Goal: Task Accomplishment & Management: Complete application form

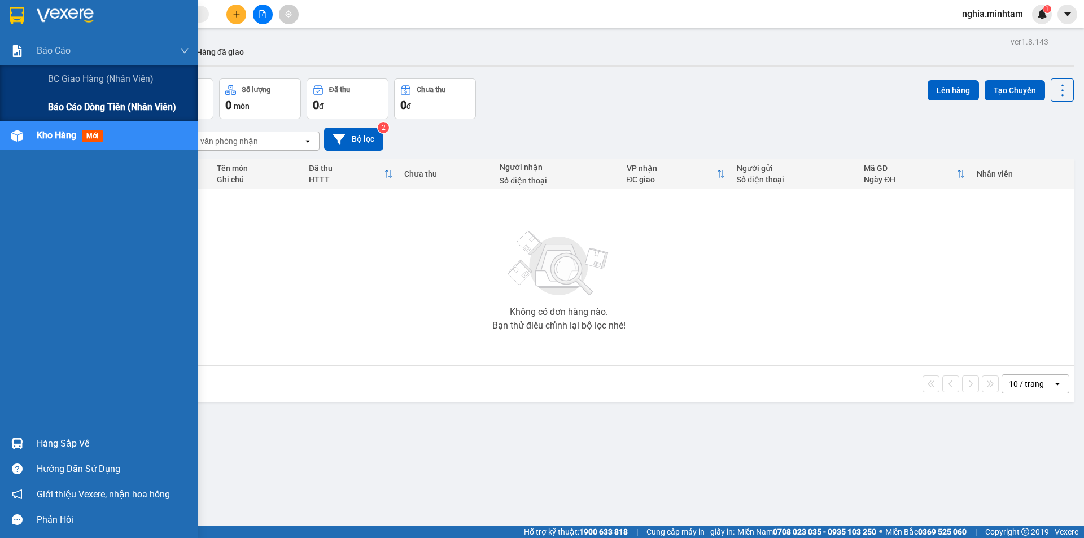
click at [113, 108] on span "Báo cáo dòng tiền (nhân viên)" at bounding box center [112, 107] width 128 height 14
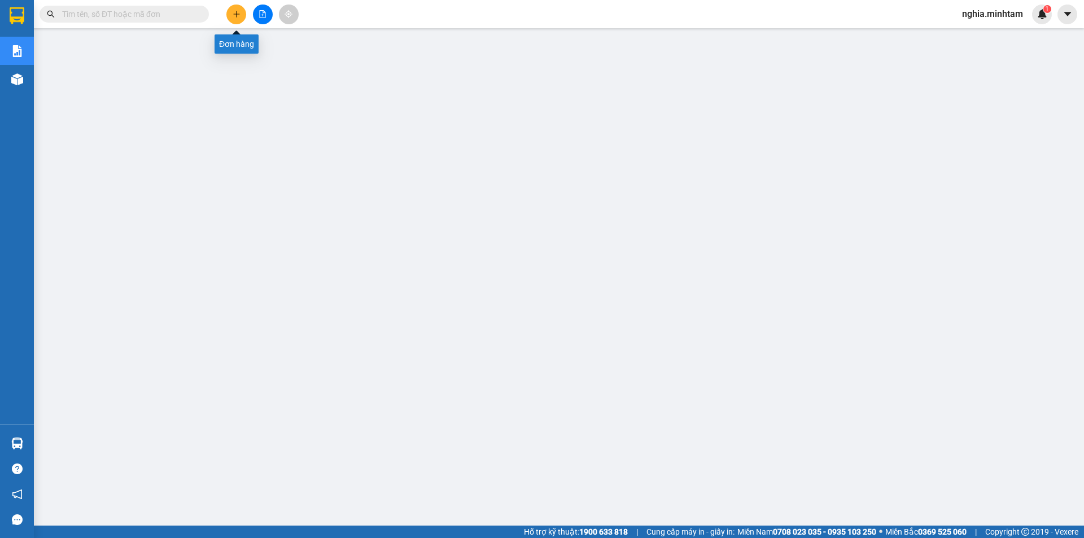
click at [235, 11] on icon "plus" at bounding box center [237, 14] width 8 height 8
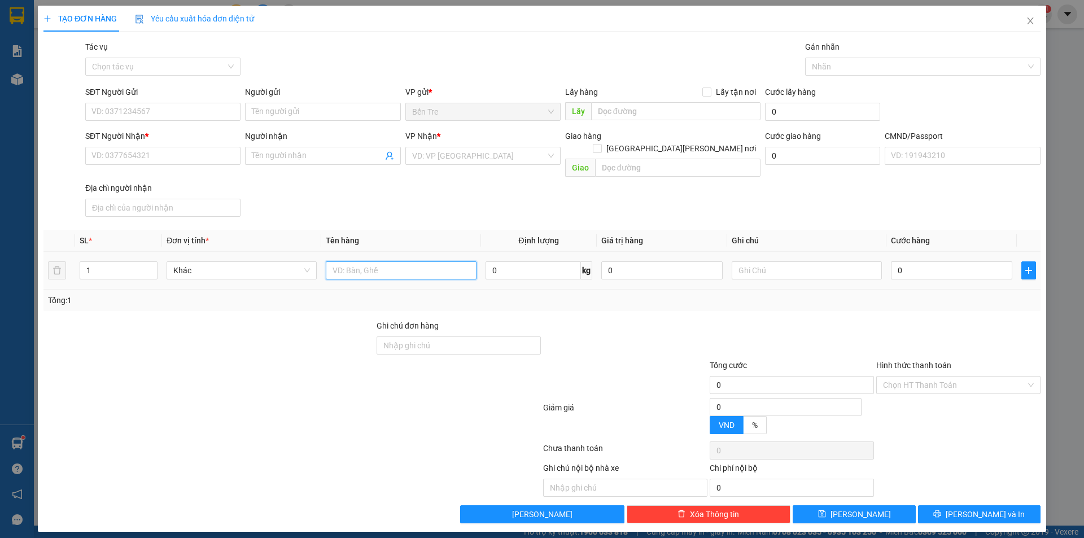
click at [389, 265] on input "text" at bounding box center [401, 270] width 150 height 18
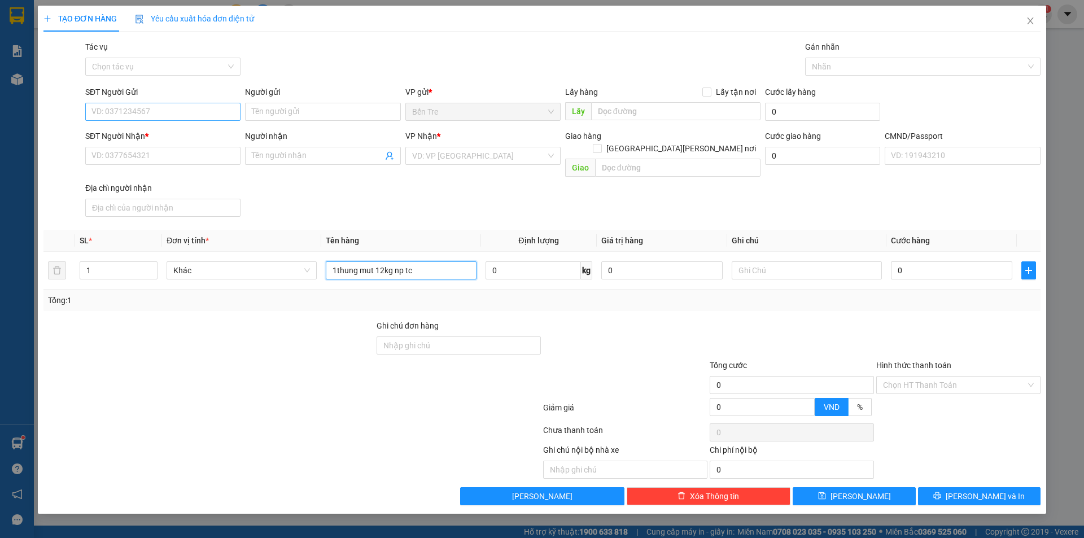
type input "1thung mut 12kg np tc"
click at [125, 108] on input "SĐT Người Gửi" at bounding box center [162, 112] width 155 height 18
type input "0358434349"
click at [186, 139] on div "0358434349 - [PERSON_NAME]" at bounding box center [163, 134] width 142 height 12
type input "NGHĨA"
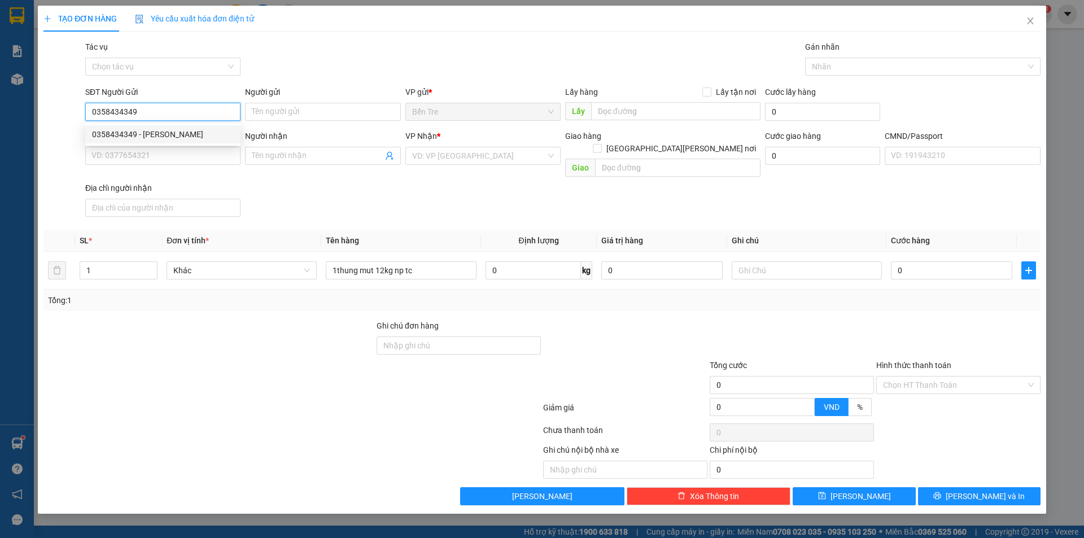
type input "0918232448"
type input "VŨ"
type input "0358434349"
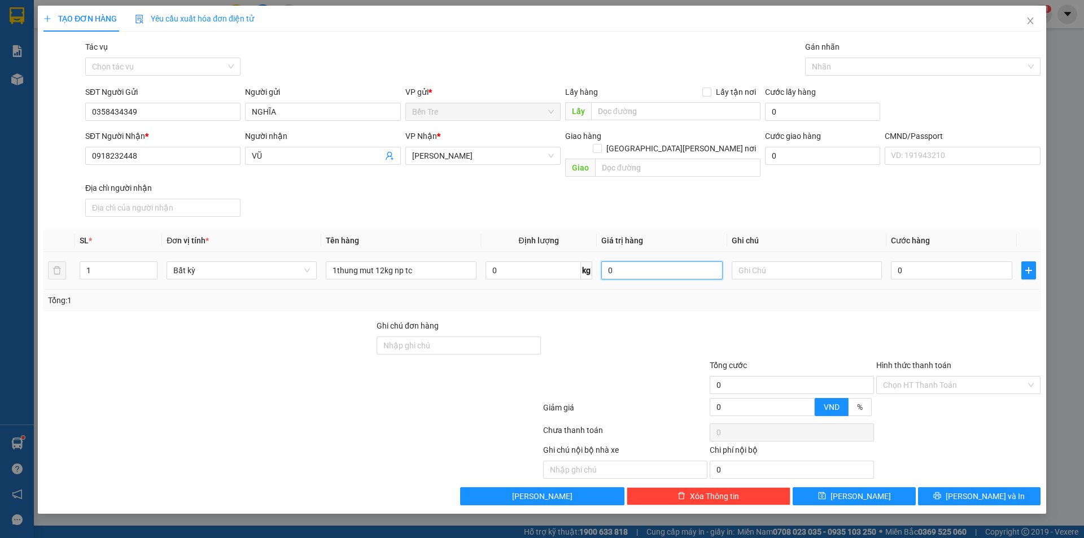
click at [661, 261] on input "0" at bounding box center [661, 270] width 121 height 18
click at [760, 261] on input "text" at bounding box center [806, 270] width 150 height 18
drag, startPoint x: 784, startPoint y: 260, endPoint x: 756, endPoint y: 256, distance: 28.0
click at [756, 261] on input "9h30 [PERSON_NAME]" at bounding box center [806, 270] width 150 height 18
type input "9h30NGHIA"
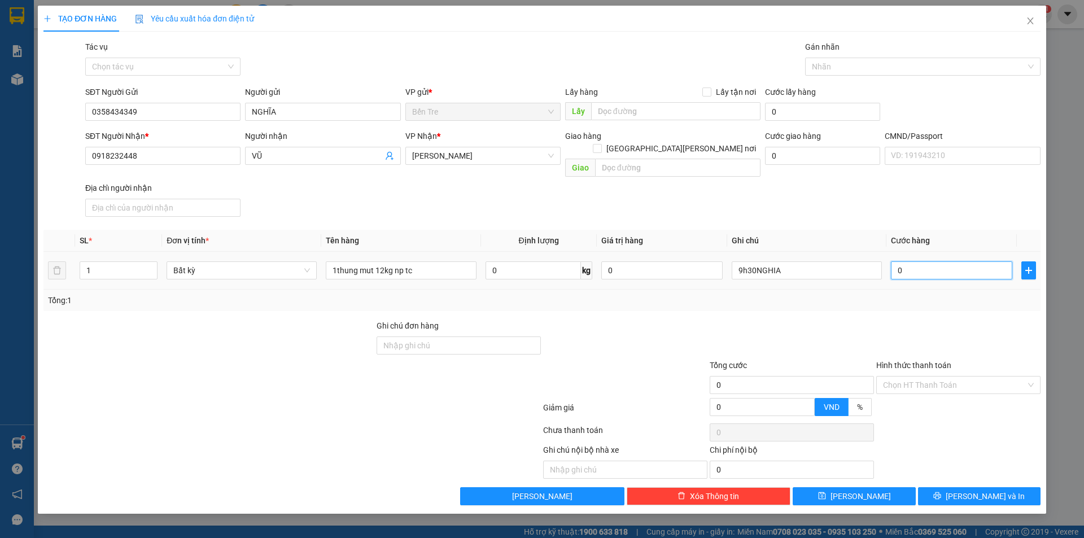
click at [907, 261] on input "0" at bounding box center [951, 270] width 121 height 18
type input "3"
type input "30"
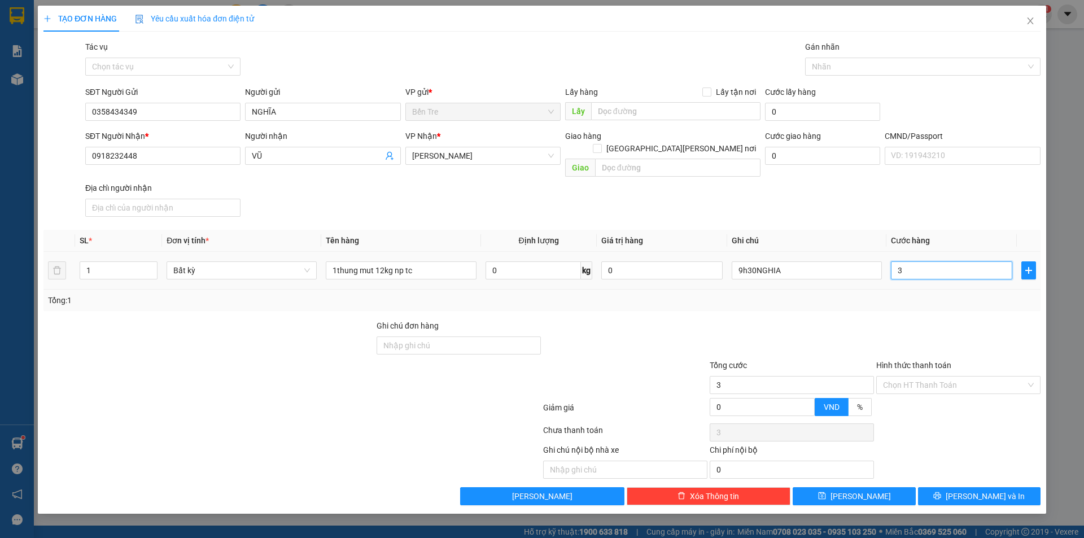
type input "30"
type input "300"
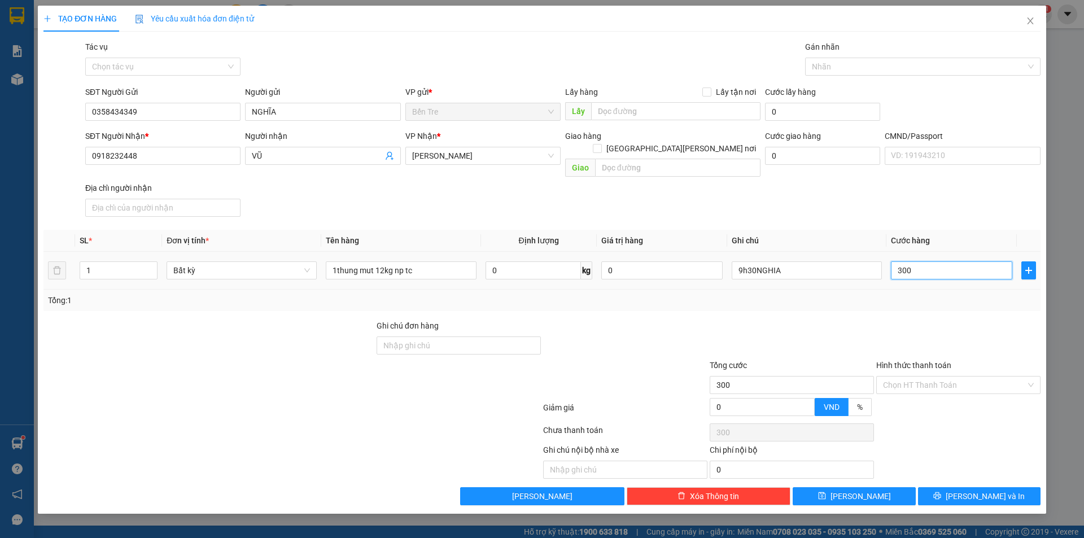
type input "3.000"
type input "30.000"
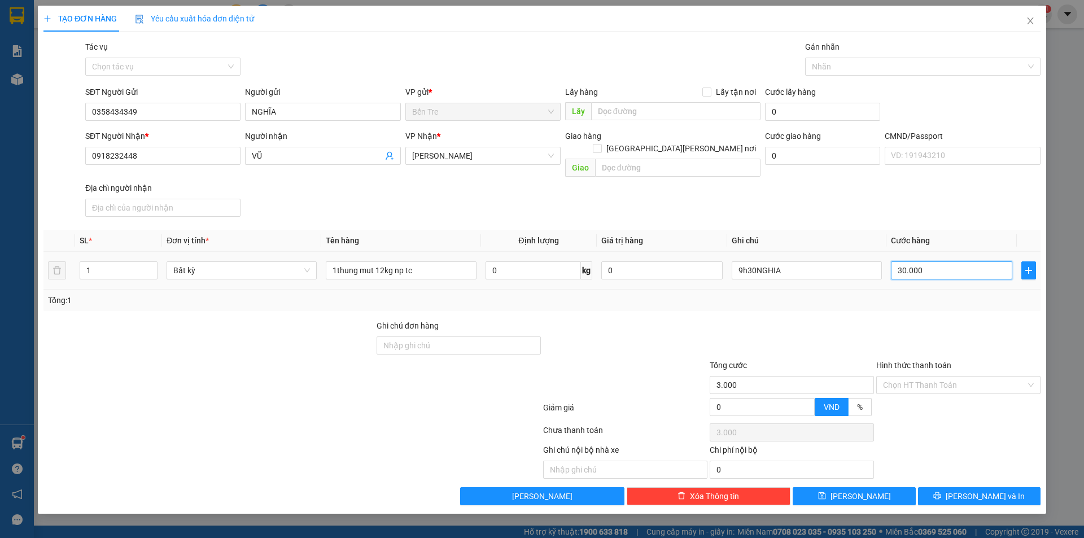
type input "30.000"
click at [946, 376] on input "Hình thức thanh toán" at bounding box center [954, 384] width 143 height 17
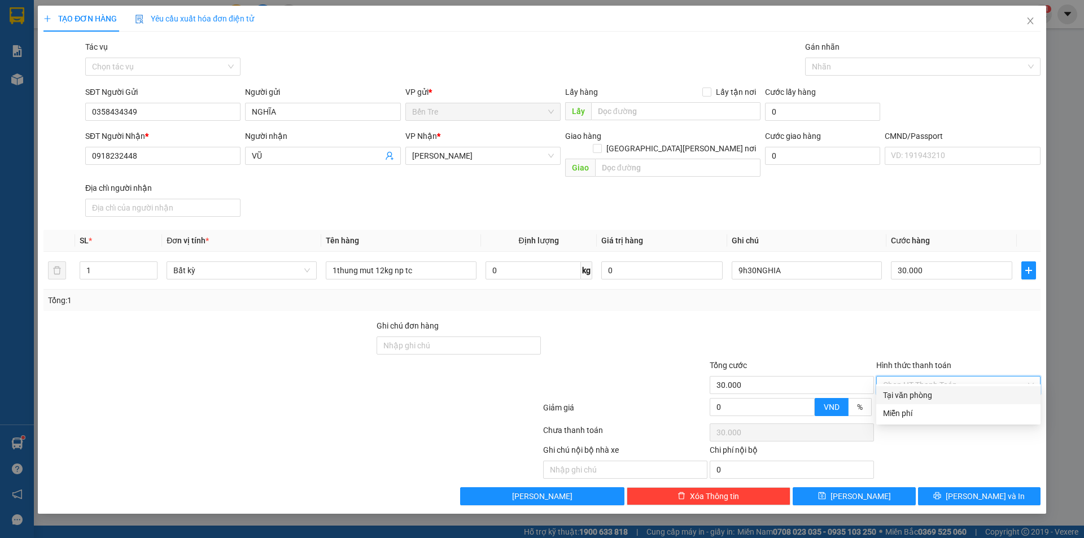
click at [933, 396] on div "Tại văn phòng" at bounding box center [958, 395] width 151 height 12
type input "0"
click at [968, 487] on button "[PERSON_NAME] và In" at bounding box center [979, 496] width 122 height 18
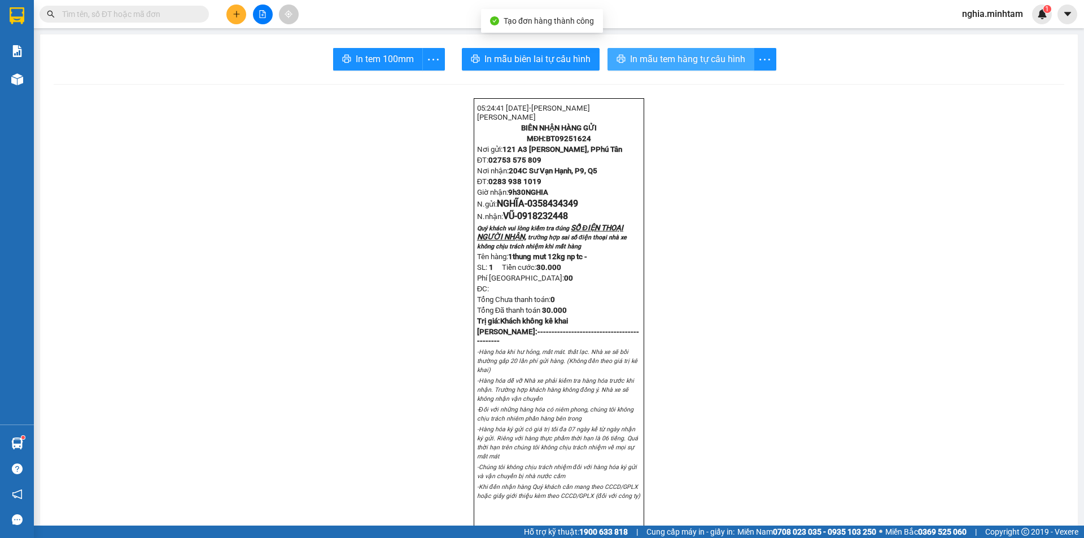
click at [637, 55] on span "In mẫu tem hàng tự cấu hình" at bounding box center [687, 59] width 115 height 14
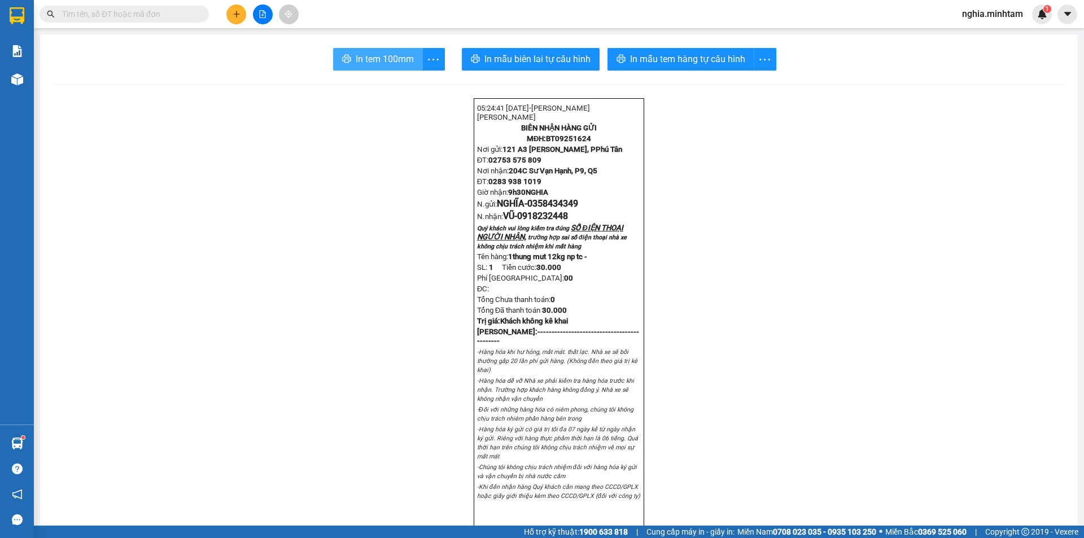
click at [406, 62] on span "In tem 100mm" at bounding box center [385, 59] width 58 height 14
click at [231, 20] on button at bounding box center [236, 15] width 20 height 20
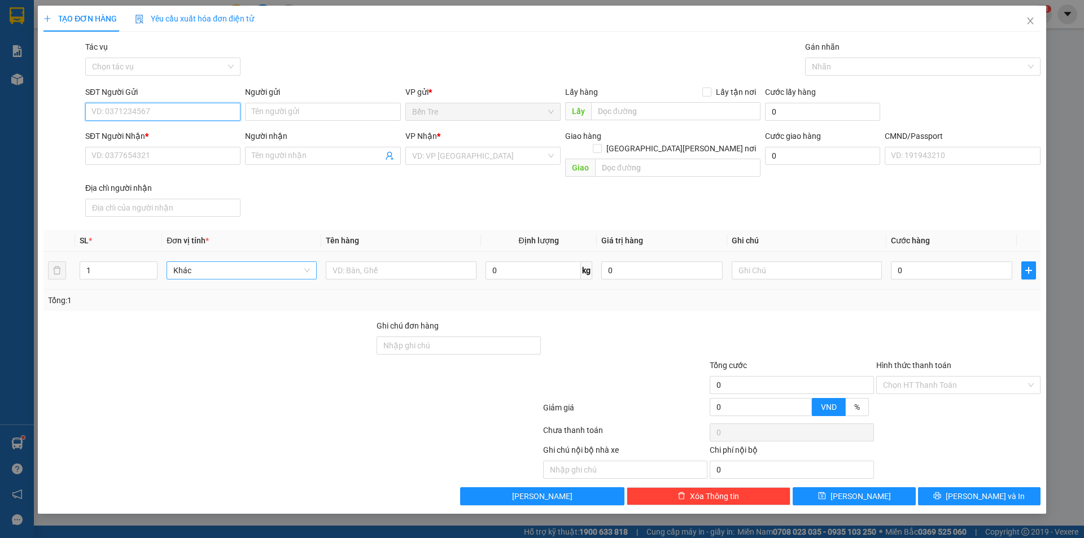
click at [271, 262] on span "Khác" at bounding box center [241, 270] width 137 height 17
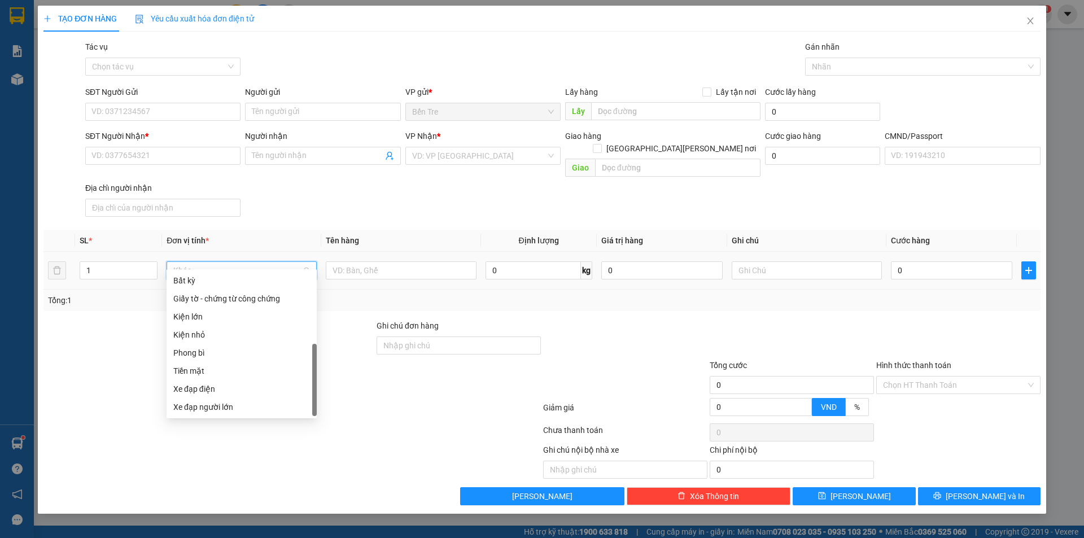
scroll to position [36, 0]
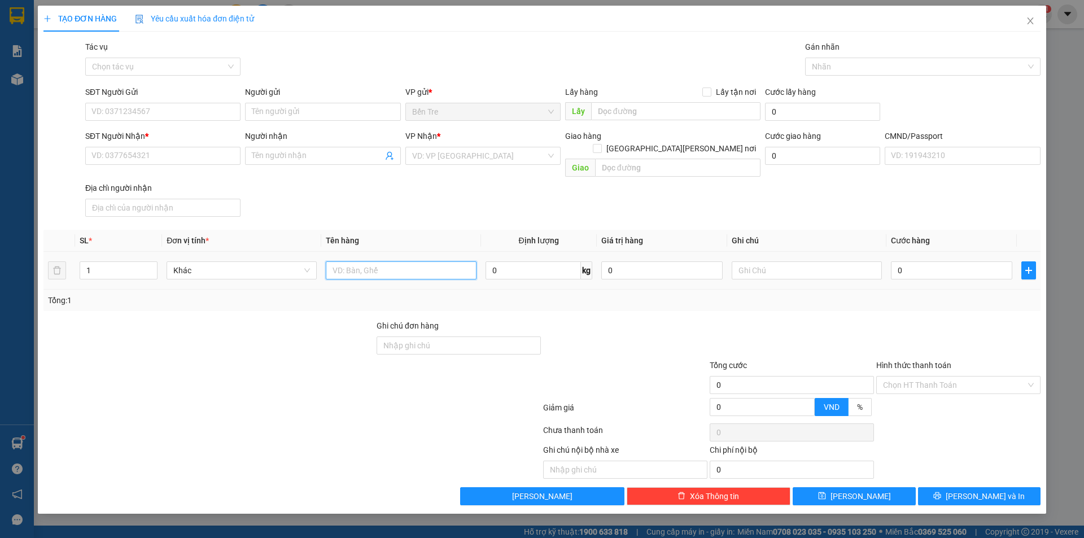
click at [370, 261] on input "text" at bounding box center [401, 270] width 150 height 18
click at [374, 261] on input "nghi" at bounding box center [401, 270] width 150 height 18
type input "n"
type input "N"
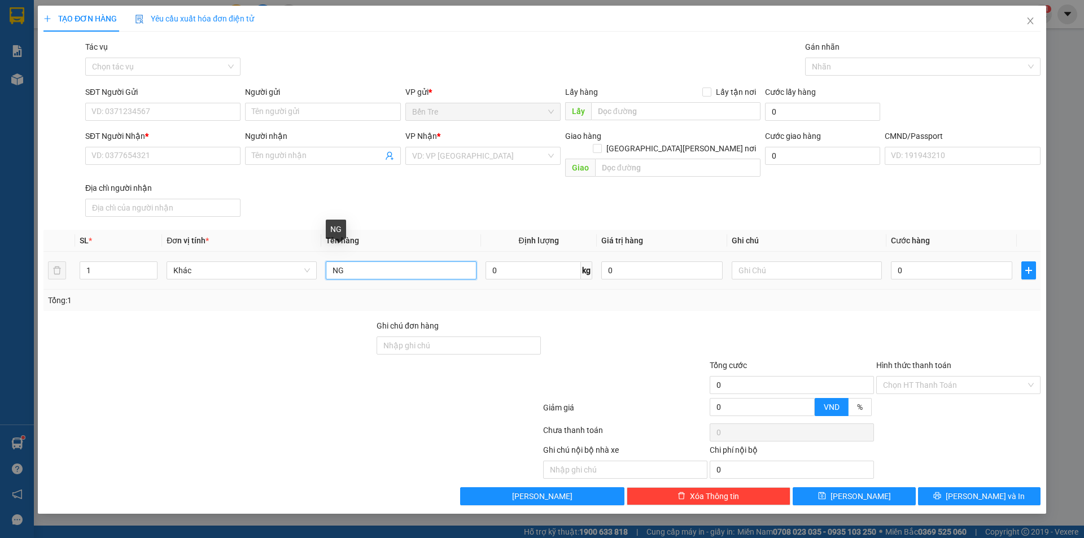
type input "N"
click at [1030, 20] on icon "close" at bounding box center [1029, 20] width 9 height 9
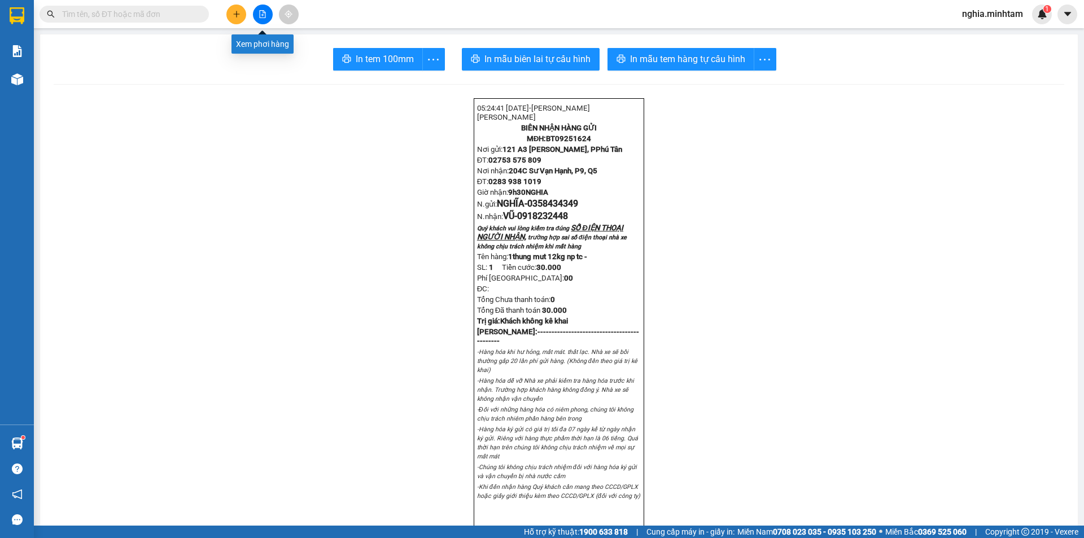
click at [262, 18] on button at bounding box center [263, 15] width 20 height 20
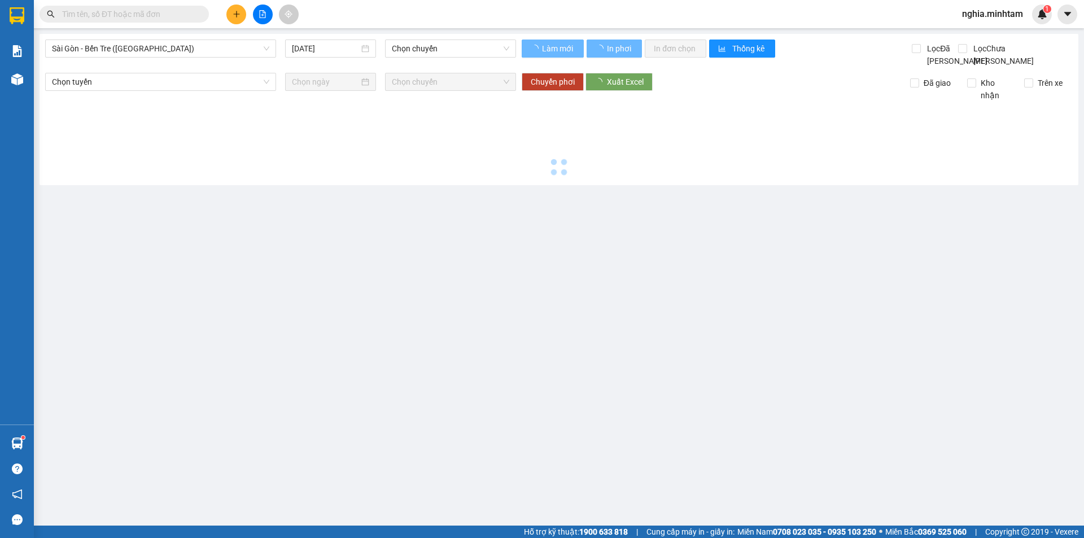
type input "[DATE]"
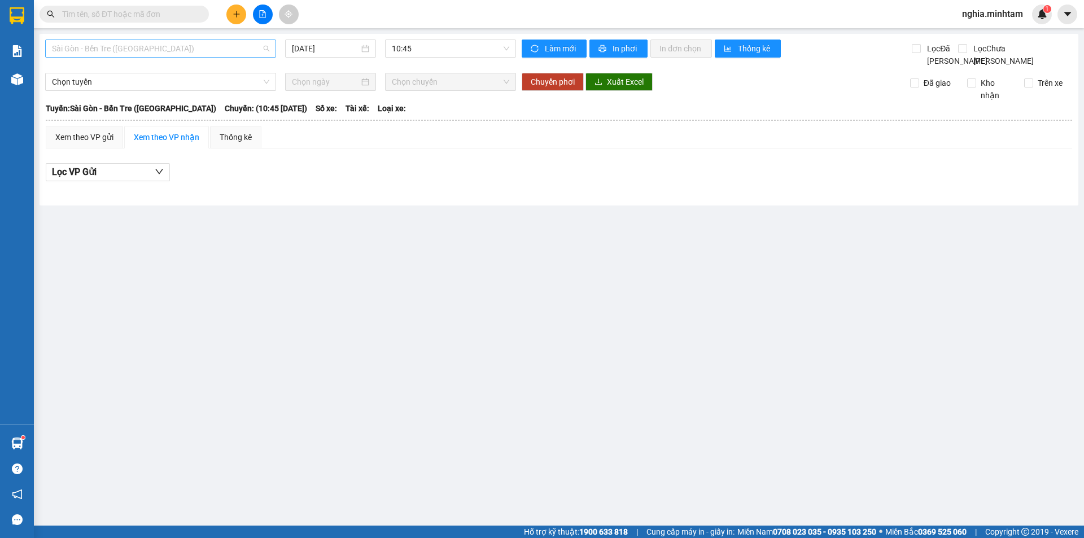
click at [165, 46] on span "Sài Gòn - Bến Tre ([GEOGRAPHIC_DATA])" at bounding box center [160, 48] width 217 height 17
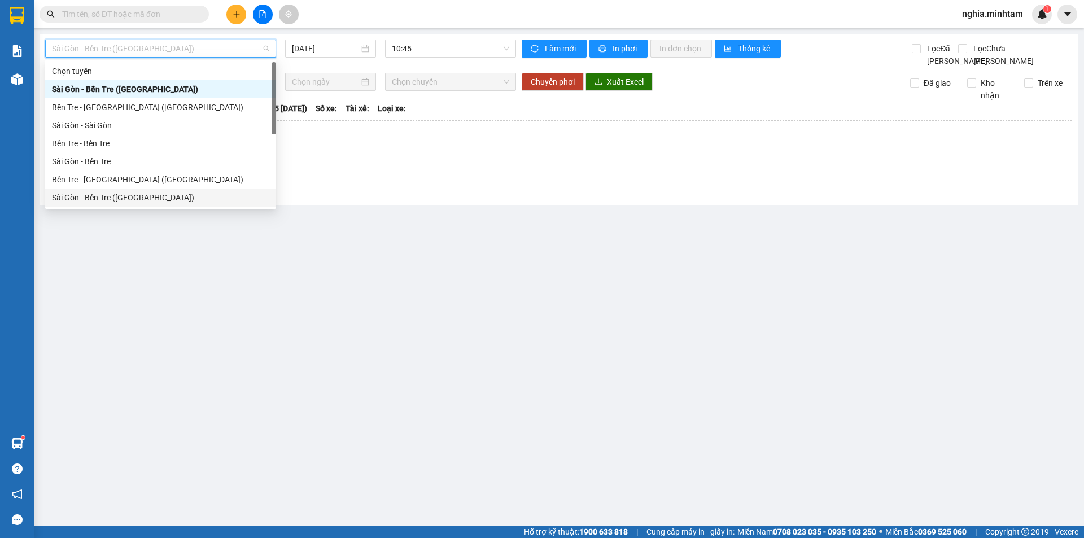
scroll to position [18, 0]
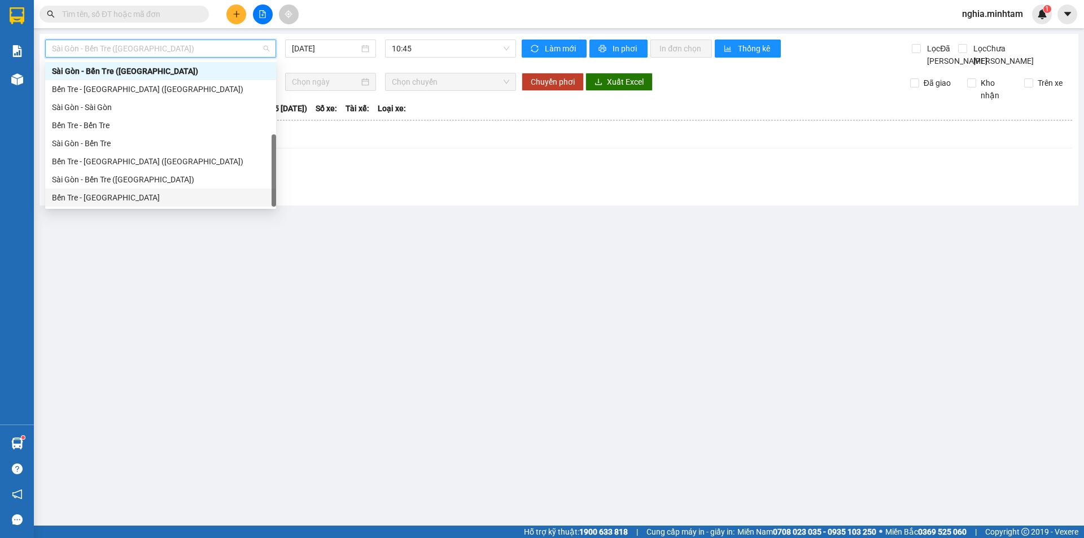
click at [152, 194] on div "Bến Tre - [GEOGRAPHIC_DATA]" at bounding box center [160, 197] width 217 height 12
type input "[DATE]"
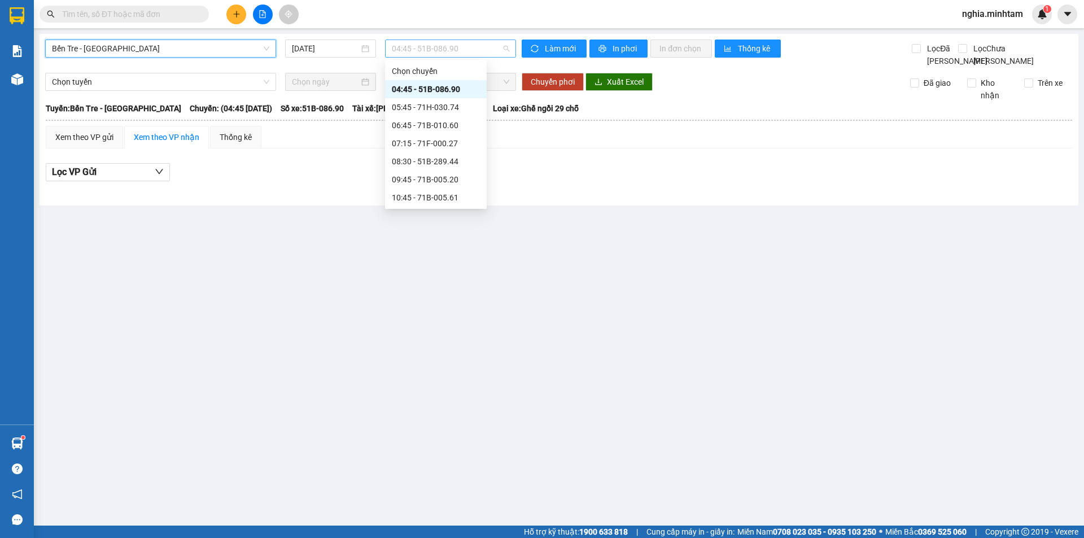
click at [413, 51] on span "04:45 - 51B-086.90" at bounding box center [450, 48] width 117 height 17
click at [433, 108] on div "05:45 - 71H-030.74" at bounding box center [436, 107] width 88 height 12
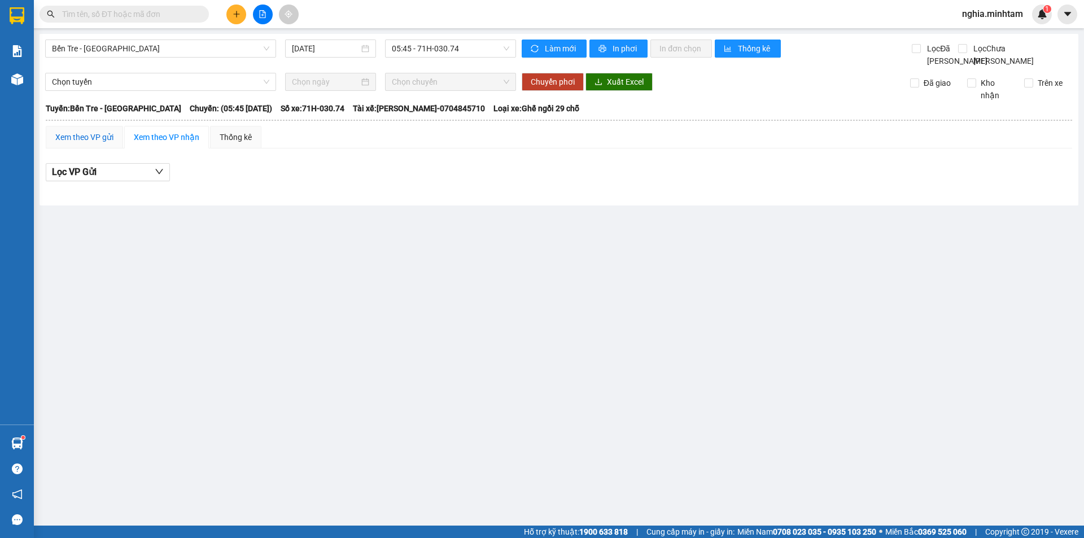
click at [98, 143] on div "Xem theo VP gửi" at bounding box center [84, 137] width 58 height 12
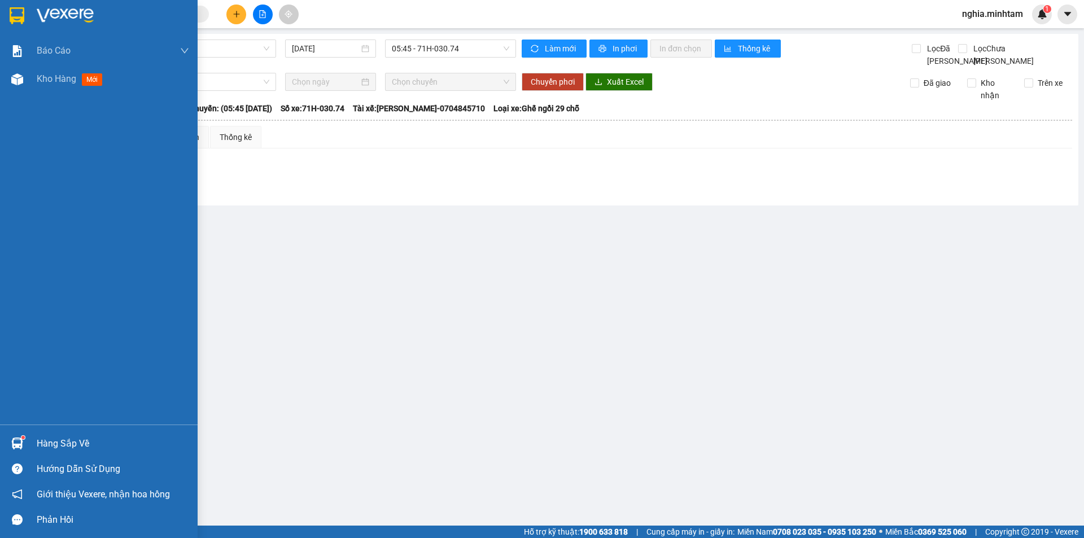
click at [20, 12] on img at bounding box center [17, 15] width 15 height 17
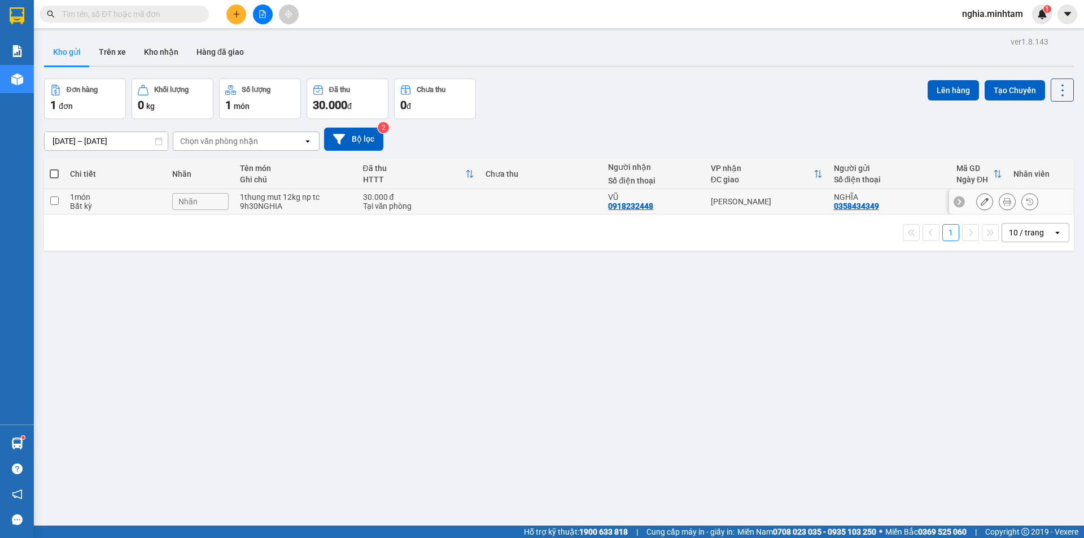
click at [52, 201] on input "checkbox" at bounding box center [54, 200] width 8 height 8
checkbox input "true"
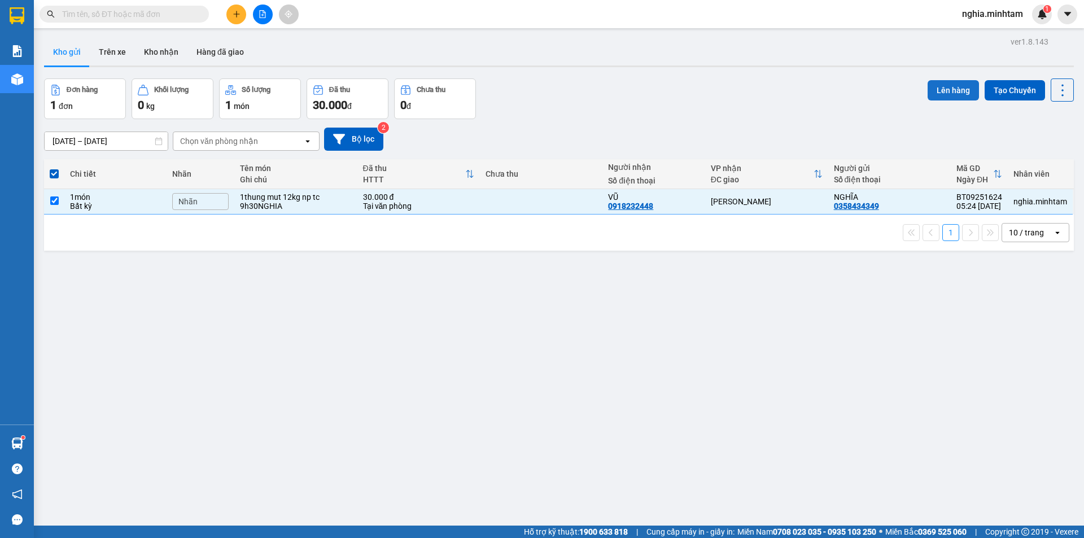
click at [942, 96] on button "Lên hàng" at bounding box center [952, 90] width 51 height 20
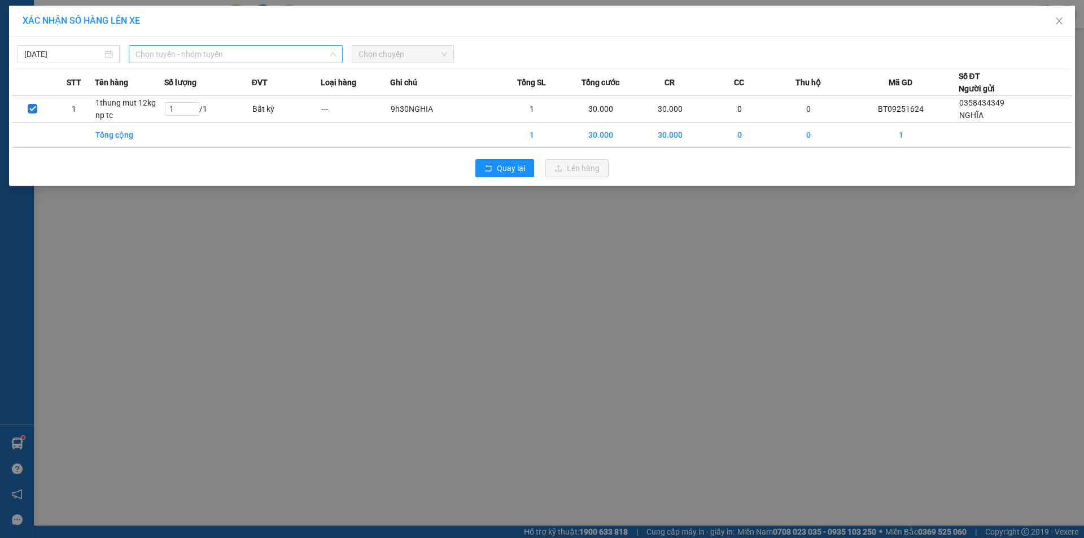
click at [196, 51] on span "Chọn tuyến - nhóm tuyến" at bounding box center [235, 54] width 200 height 17
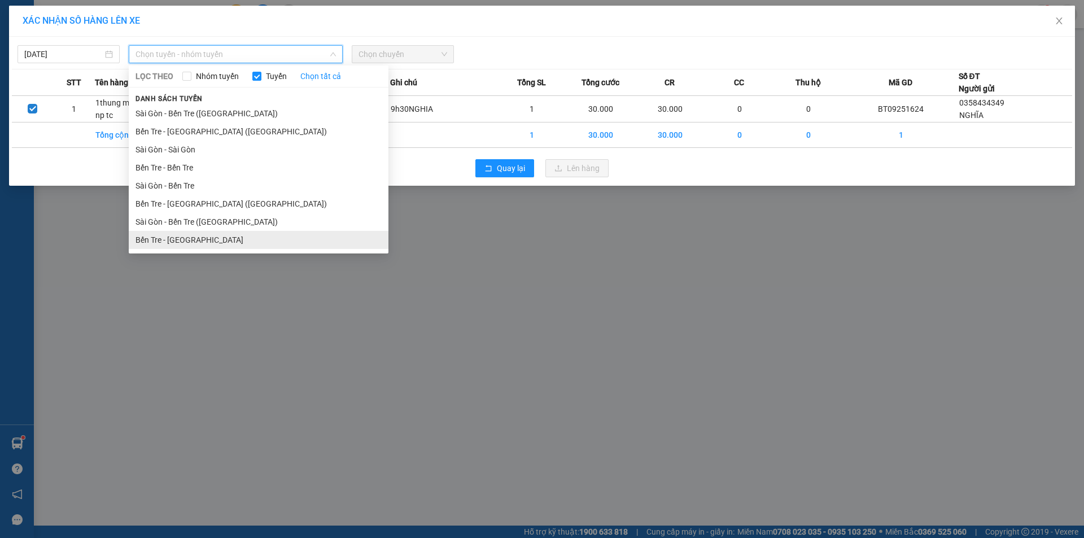
click at [190, 245] on li "Bến Tre - [GEOGRAPHIC_DATA]" at bounding box center [259, 240] width 260 height 18
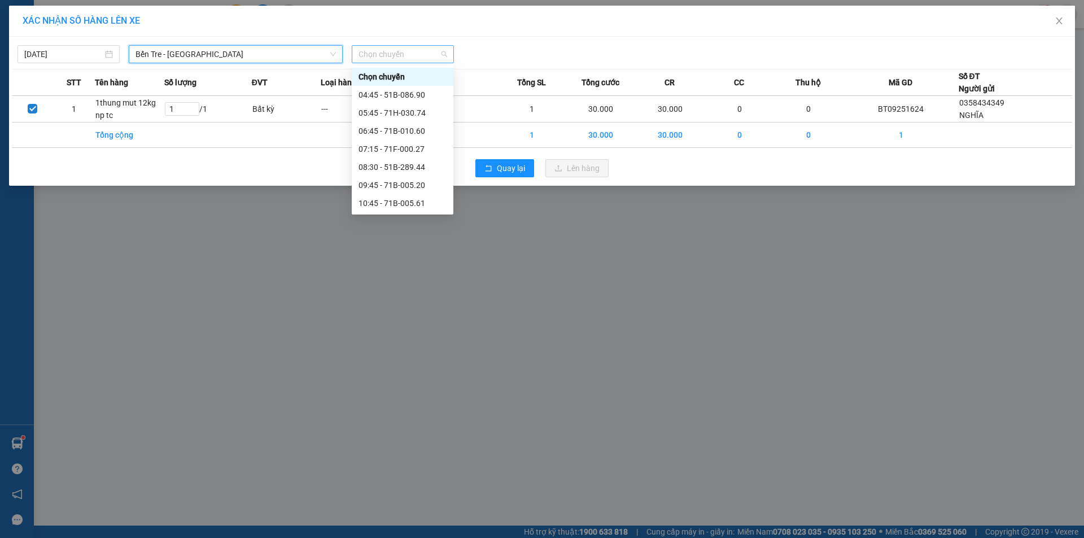
click at [381, 50] on span "Chọn chuyến" at bounding box center [402, 54] width 89 height 17
click at [404, 112] on div "05:45 - 71H-030.74" at bounding box center [402, 113] width 88 height 12
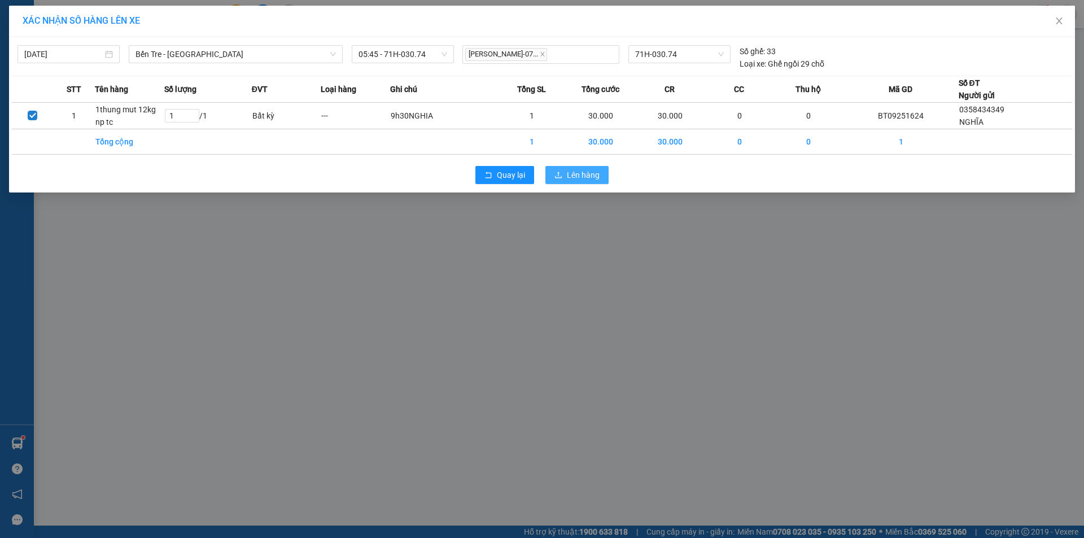
click at [574, 179] on span "Lên hàng" at bounding box center [583, 175] width 33 height 12
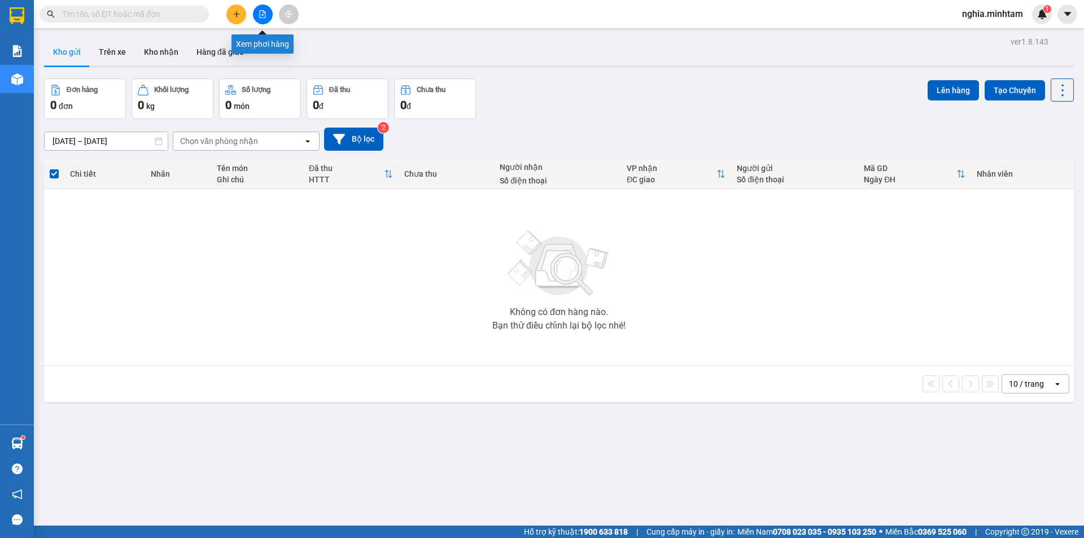
click at [259, 12] on icon "file-add" at bounding box center [262, 14] width 8 height 8
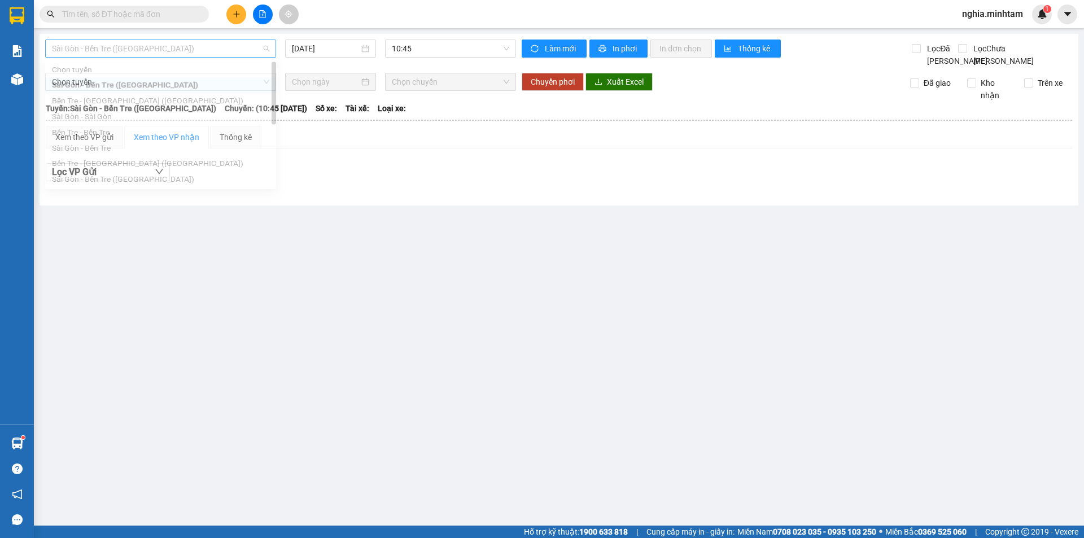
click at [209, 53] on span "Sài Gòn - Bến Tre ([GEOGRAPHIC_DATA])" at bounding box center [160, 48] width 217 height 17
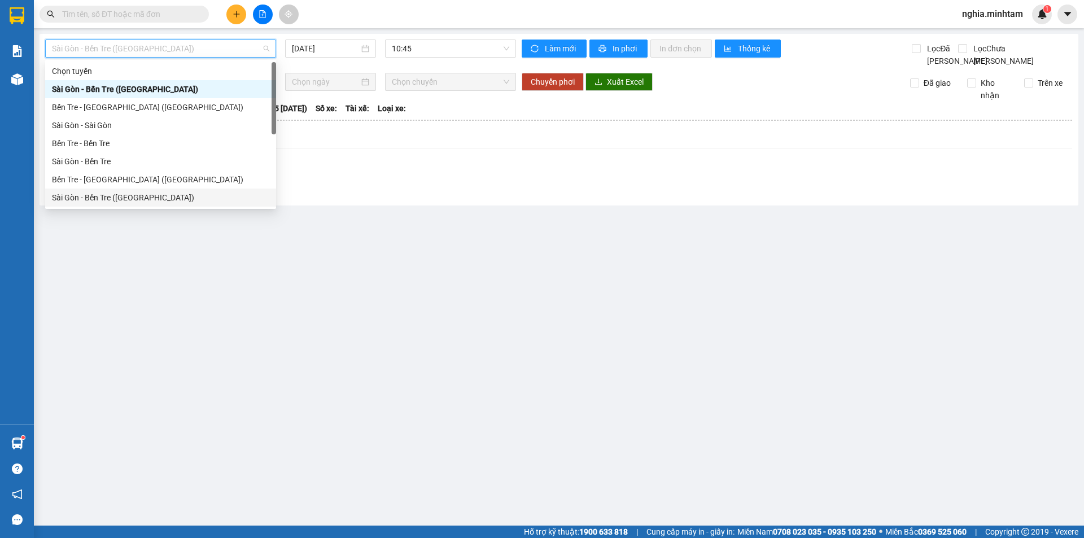
scroll to position [18, 0]
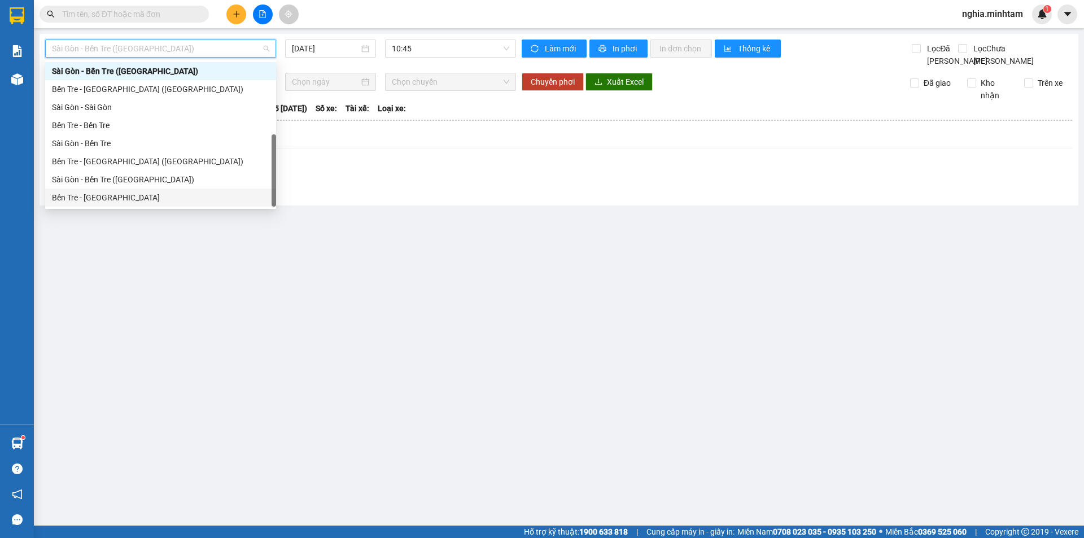
click at [161, 202] on div "Bến Tre - [GEOGRAPHIC_DATA]" at bounding box center [160, 197] width 217 height 12
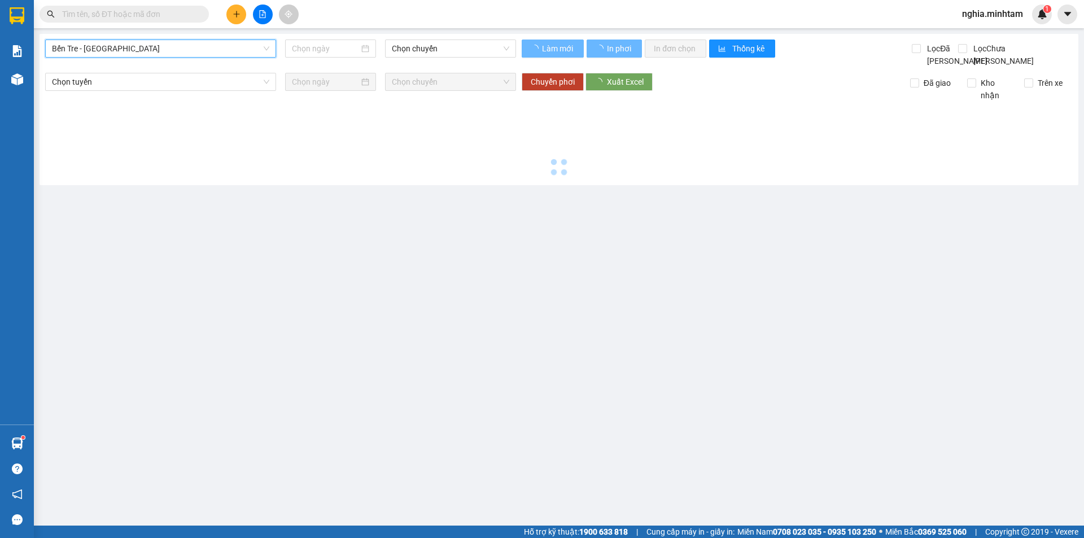
type input "[DATE]"
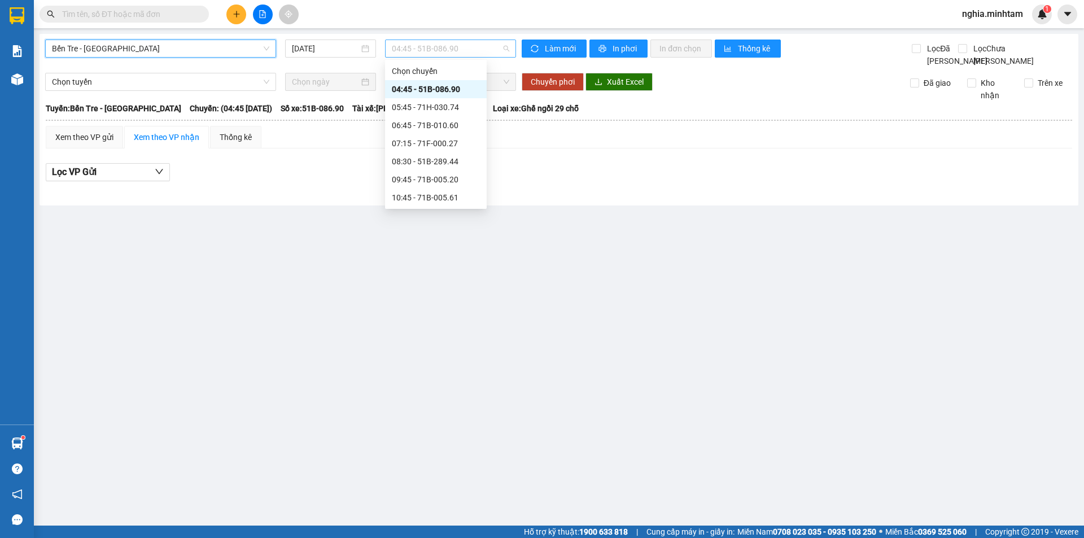
click at [425, 50] on span "04:45 - 51B-086.90" at bounding box center [450, 48] width 117 height 17
click at [430, 107] on div "05:45 - 71H-030.74" at bounding box center [436, 107] width 88 height 12
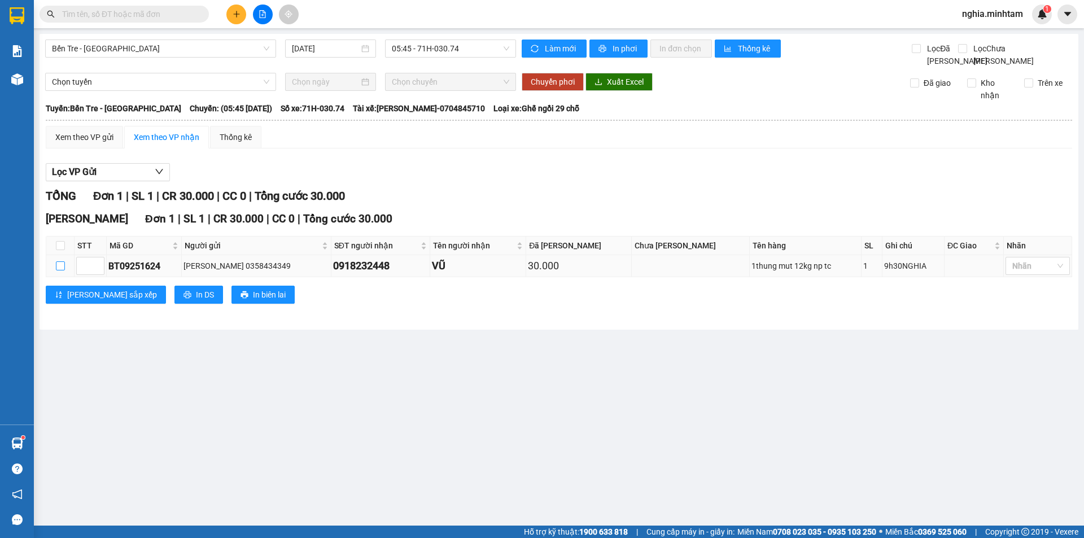
click at [58, 270] on input "checkbox" at bounding box center [60, 265] width 9 height 9
checkbox input "true"
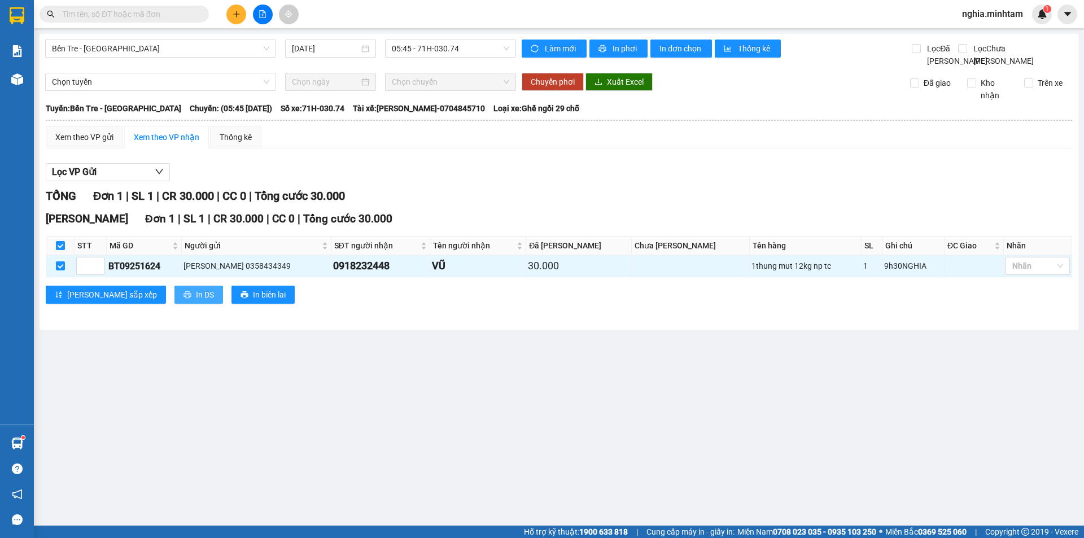
click at [196, 301] on span "In DS" at bounding box center [205, 294] width 18 height 12
click at [235, 14] on icon "plus" at bounding box center [237, 14] width 8 height 8
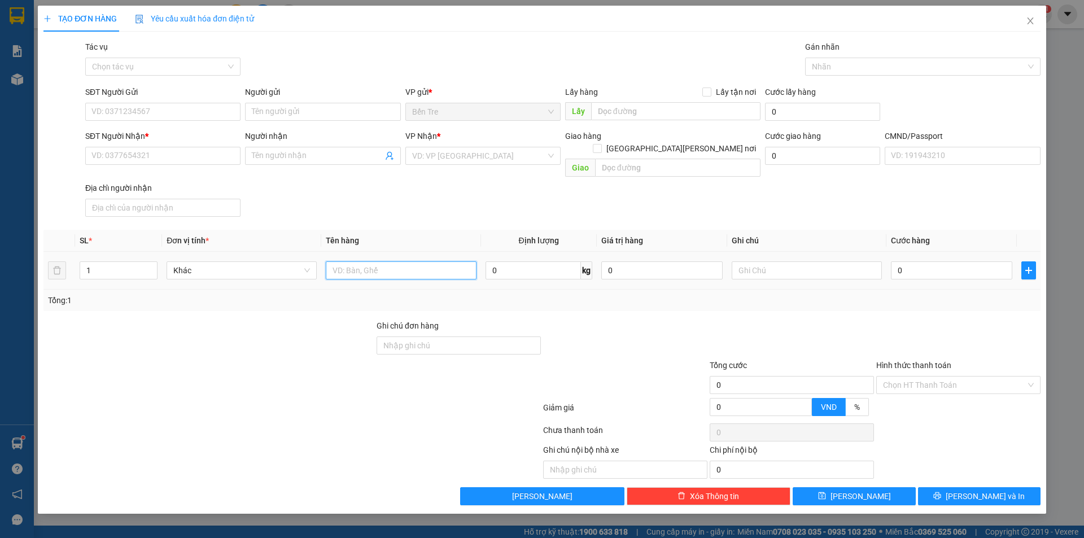
click at [348, 261] on input "text" at bounding box center [401, 270] width 150 height 18
type input "2 GIO DEM 24KG /30KG"
click at [130, 111] on input "SĐT Người Gửi" at bounding box center [162, 112] width 155 height 18
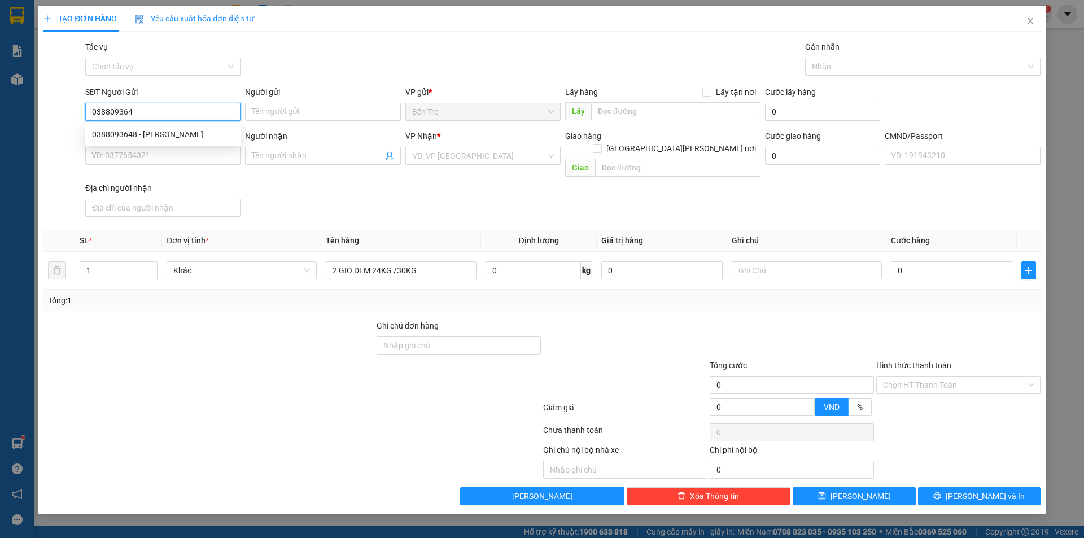
type input "0388093648"
click at [153, 130] on div "0388093648 - [PERSON_NAME]" at bounding box center [163, 134] width 142 height 12
type input "KHỞI"
type input "0977415994"
type input "LOAN"
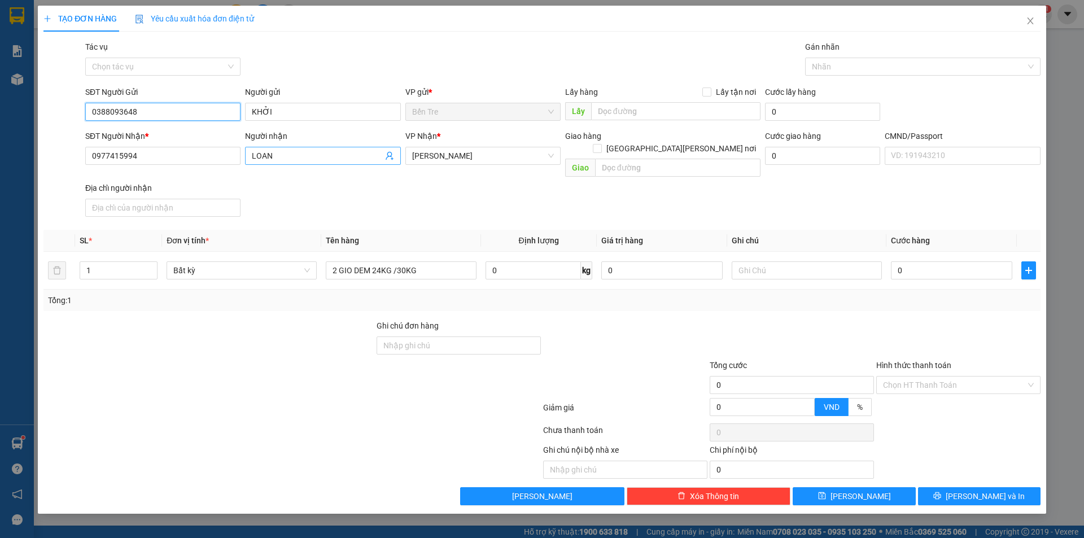
type input "0388093648"
click at [387, 156] on icon "user-add" at bounding box center [389, 155] width 9 height 9
click at [402, 128] on span "OANH" at bounding box center [408, 127] width 22 height 9
type input "0902664053"
type input "OANH"
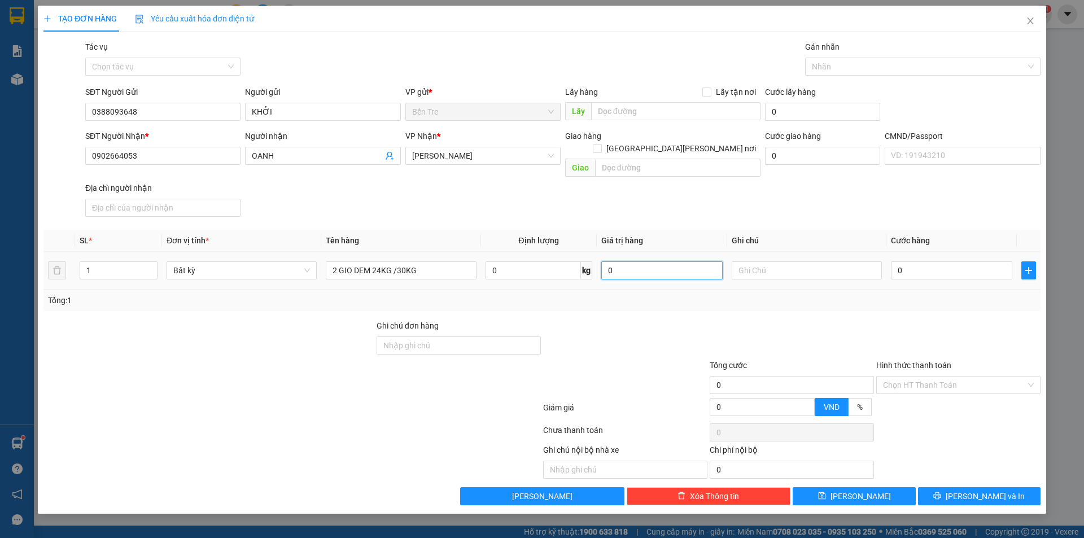
click at [617, 261] on input "0" at bounding box center [661, 270] width 121 height 18
type input "0"
drag, startPoint x: 425, startPoint y: 263, endPoint x: 426, endPoint y: 256, distance: 6.8
click at [426, 262] on input "2 GIO DEM 24KG /30KG" at bounding box center [401, 270] width 150 height 18
click at [426, 261] on input "2 GIO DEM 24KG /30KG" at bounding box center [401, 270] width 150 height 18
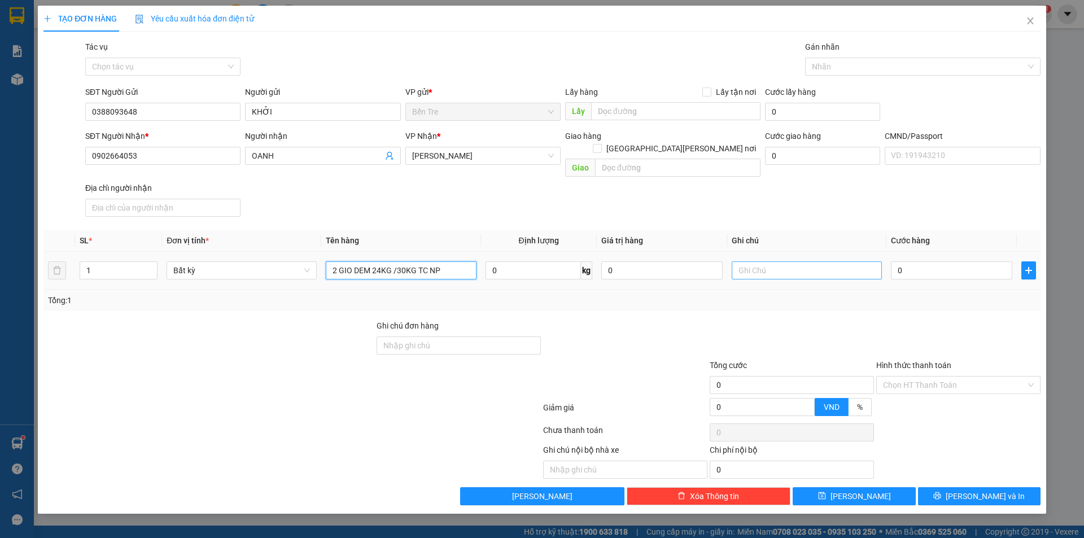
type input "2 GIO DEM 24KG /30KG TC NP"
click at [745, 261] on input "text" at bounding box center [806, 270] width 150 height 18
type input "10H [PERSON_NAME]"
click at [930, 263] on input "0" at bounding box center [951, 270] width 121 height 18
type input "9"
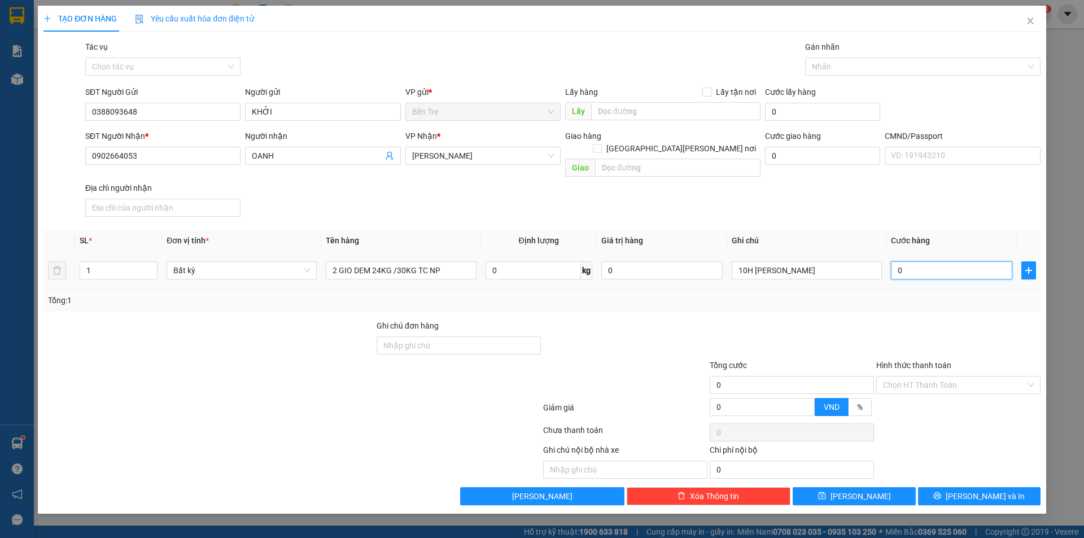
type input "9"
type input "95"
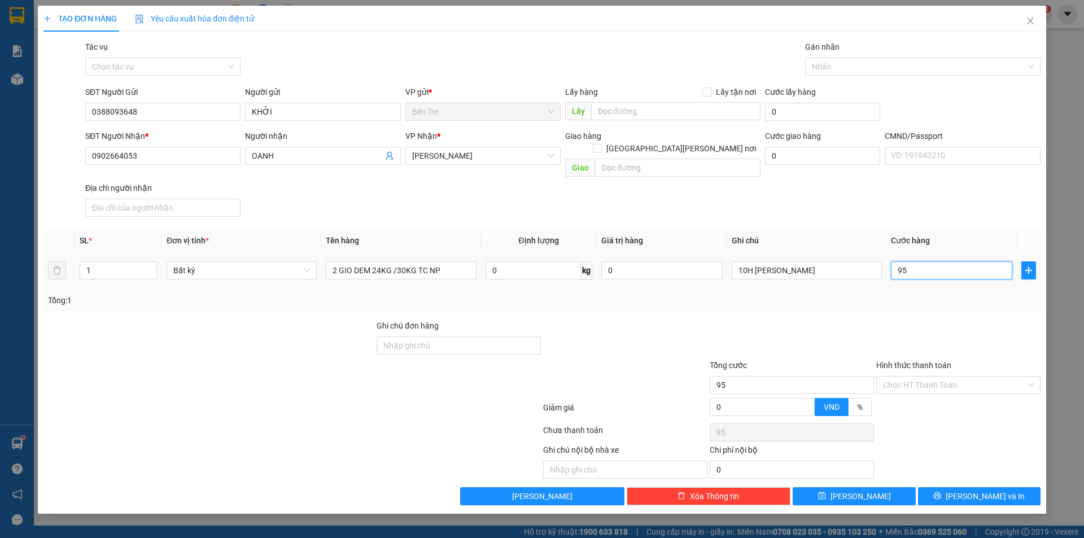
type input "950"
type input "9.500"
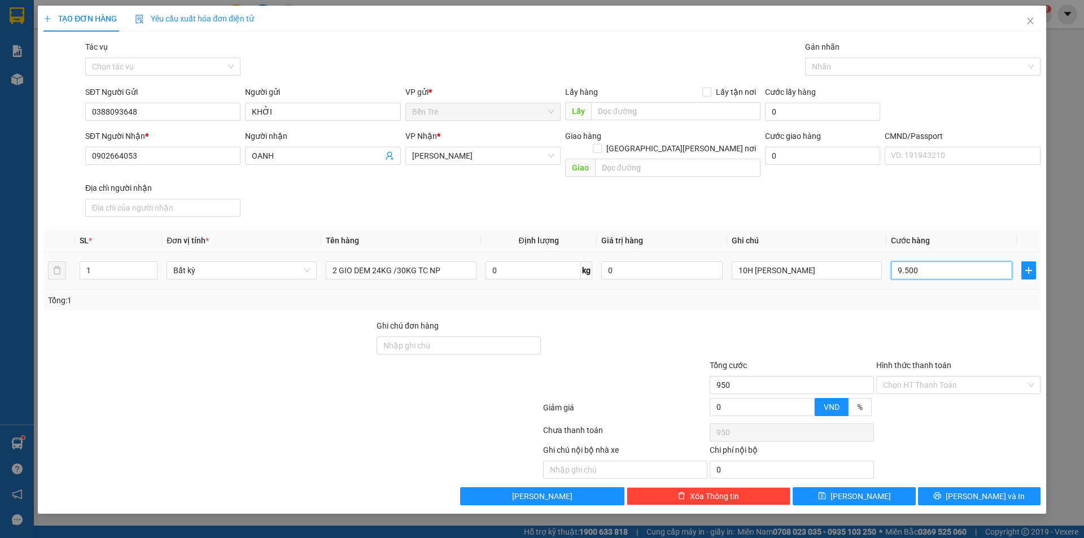
type input "9.500"
type input "95.000"
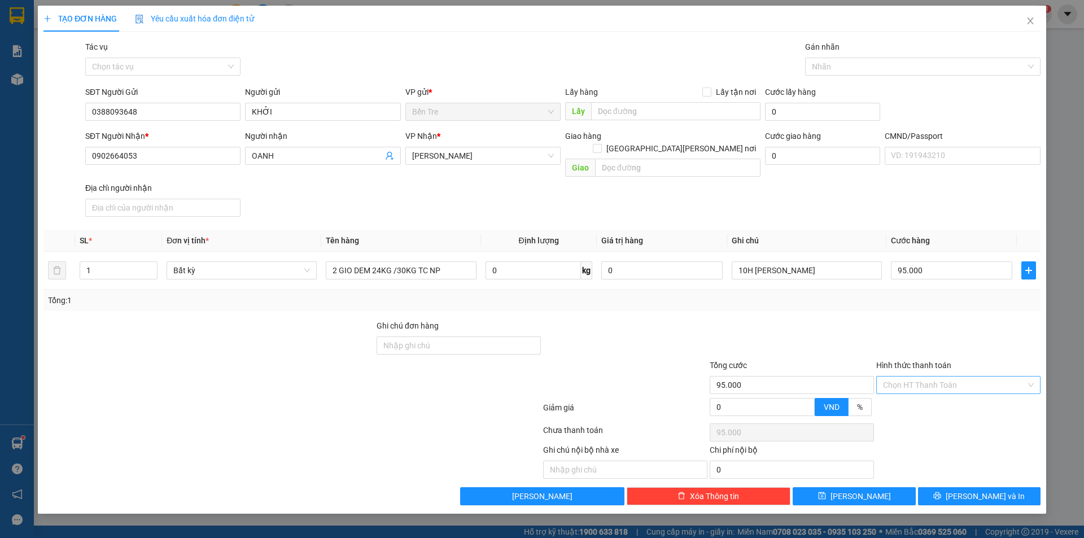
click at [902, 376] on input "Hình thức thanh toán" at bounding box center [954, 384] width 143 height 17
click at [911, 393] on div "Tại văn phòng" at bounding box center [958, 395] width 151 height 12
type input "0"
click at [968, 487] on button "[PERSON_NAME] và In" at bounding box center [979, 496] width 122 height 18
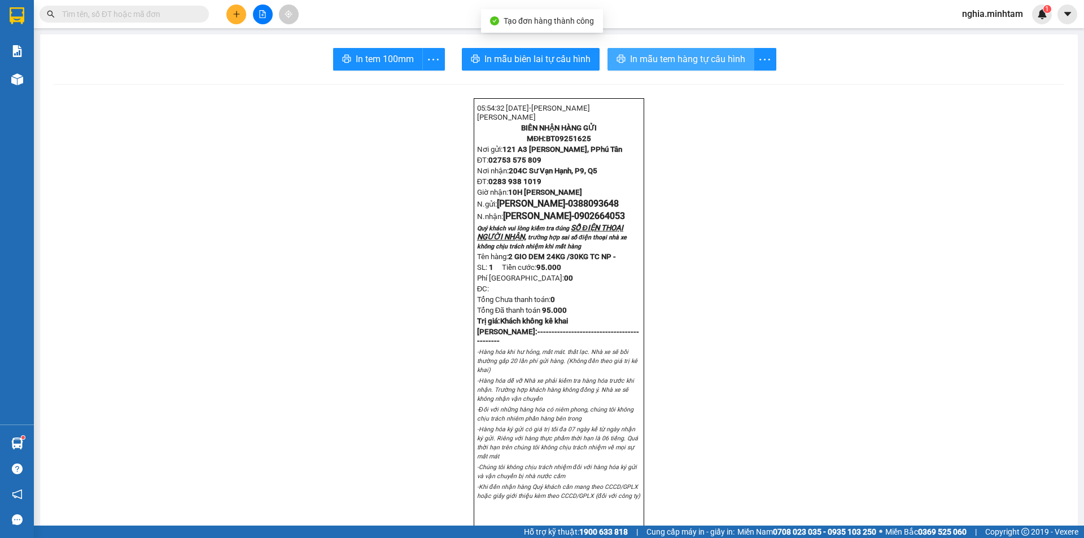
click at [681, 59] on span "In mẫu tem hàng tự cấu hình" at bounding box center [687, 59] width 115 height 14
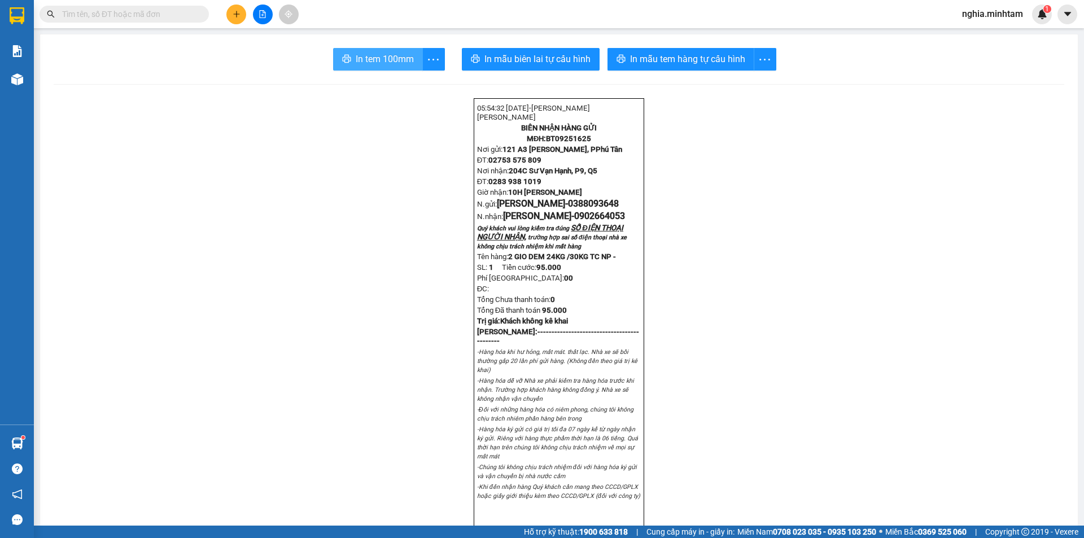
click at [397, 59] on span "In tem 100mm" at bounding box center [385, 59] width 58 height 14
click at [130, 15] on input "text" at bounding box center [128, 14] width 133 height 12
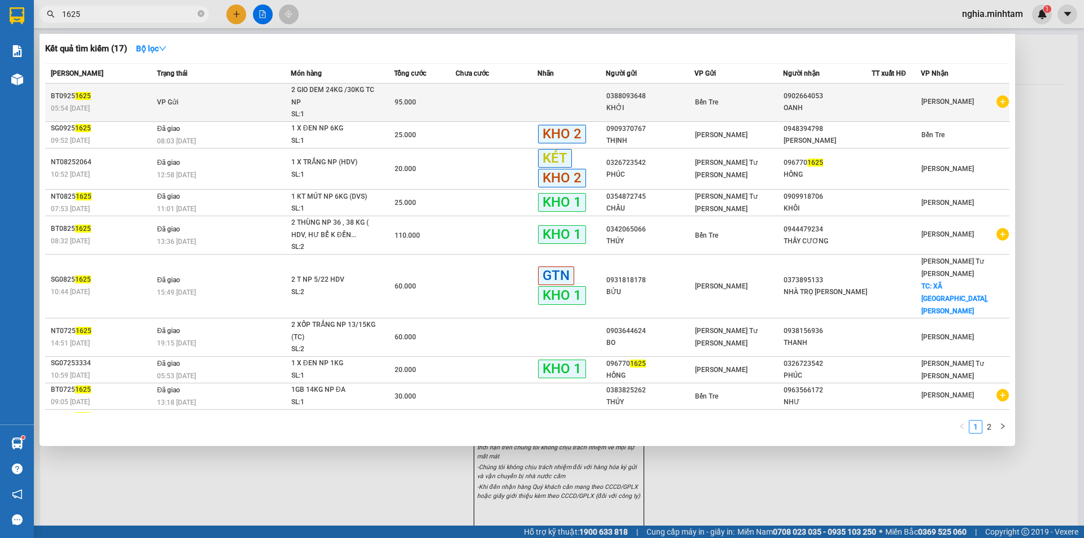
type input "1625"
click at [225, 103] on td "VP Gửi" at bounding box center [222, 103] width 137 height 38
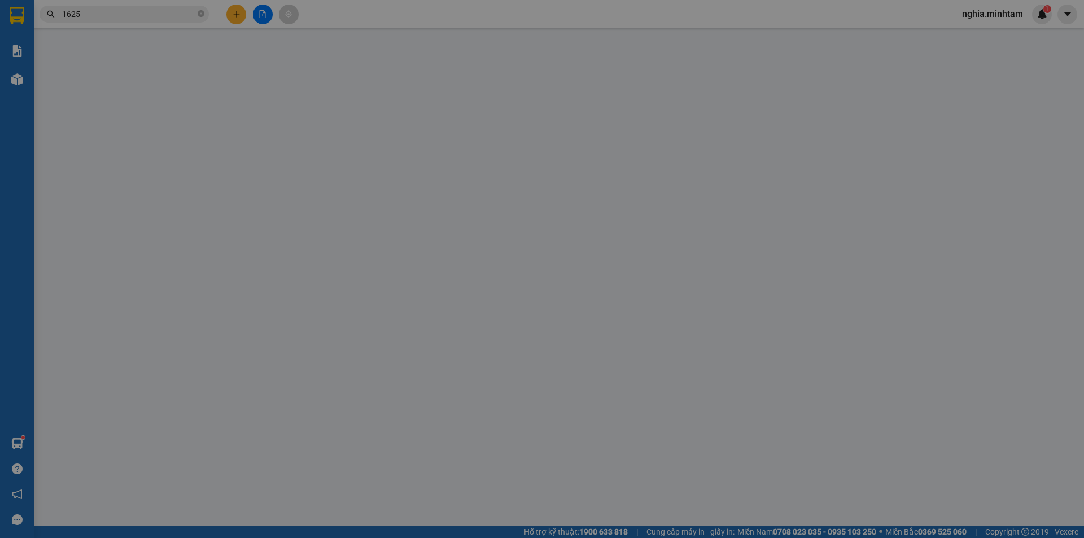
type input "0388093648"
type input "KHỞI"
type input "0902664053"
type input "OANH"
type input "95.000"
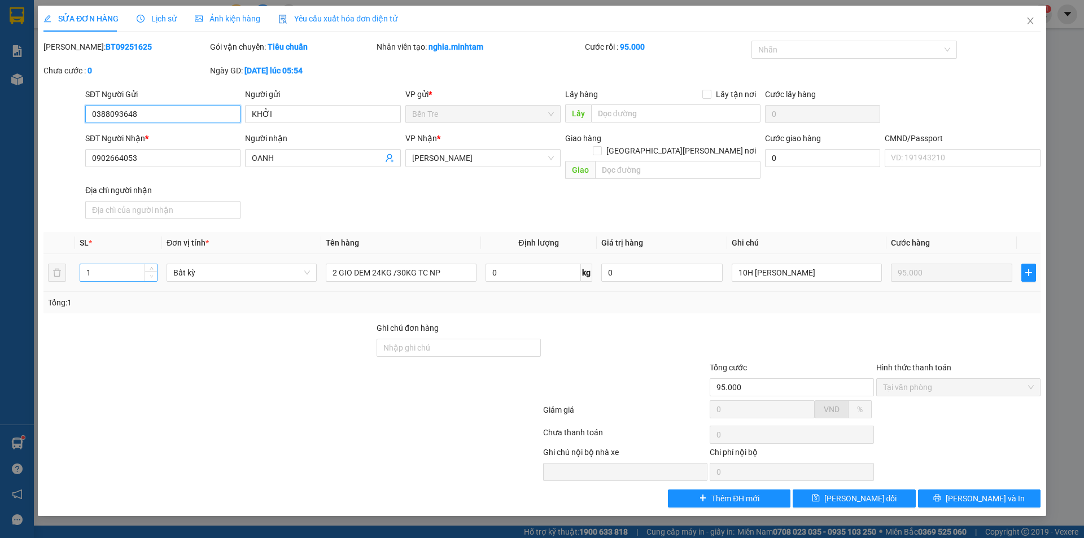
click at [153, 271] on span "Decrease Value" at bounding box center [150, 276] width 12 height 10
click at [141, 265] on input "1" at bounding box center [118, 272] width 77 height 17
type input "2"
click at [863, 492] on span "[PERSON_NAME] đổi" at bounding box center [860, 498] width 73 height 12
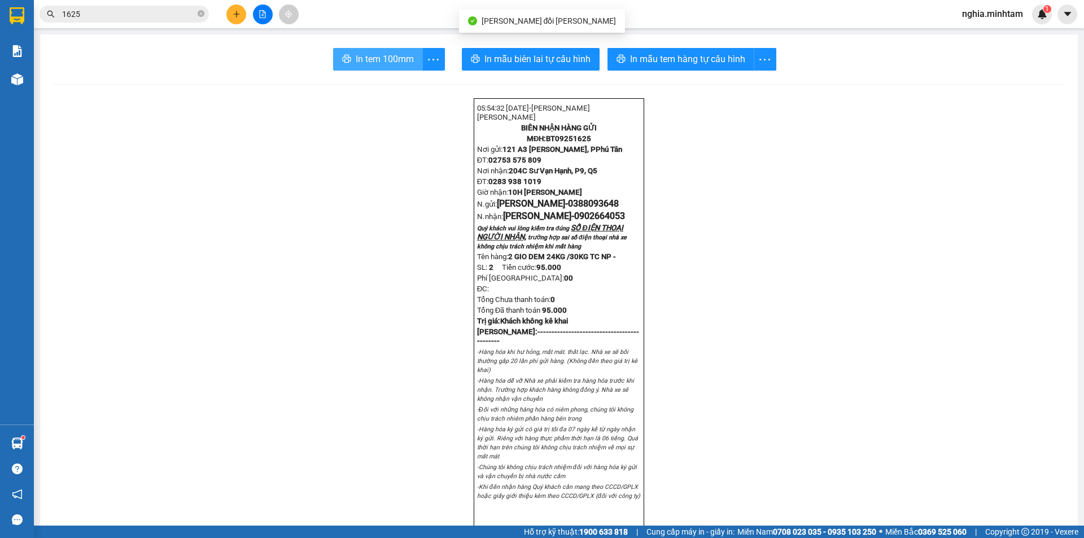
click at [365, 59] on span "In tem 100mm" at bounding box center [385, 59] width 58 height 14
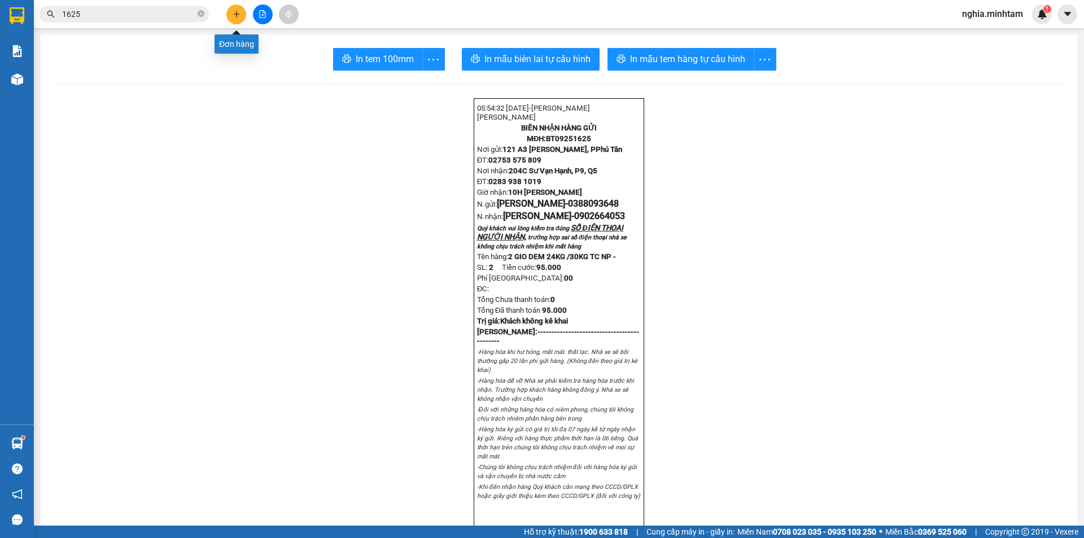
click at [233, 16] on icon "plus" at bounding box center [237, 14] width 8 height 8
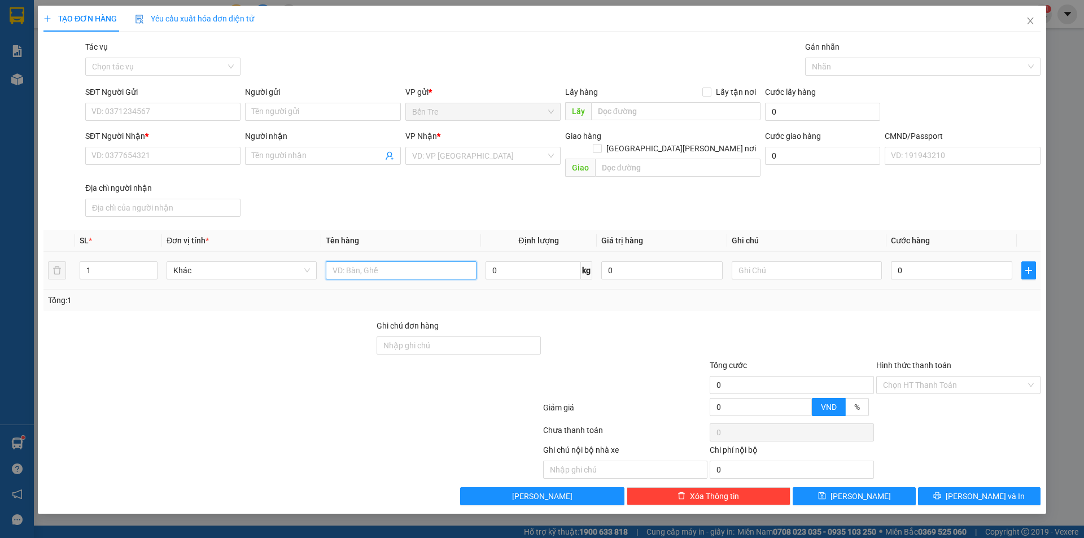
click at [429, 261] on input "text" at bounding box center [401, 270] width 150 height 18
type input "1KT MUT 6KG NP DL"
click at [139, 114] on input "SĐT Người Gửi" at bounding box center [162, 112] width 155 height 18
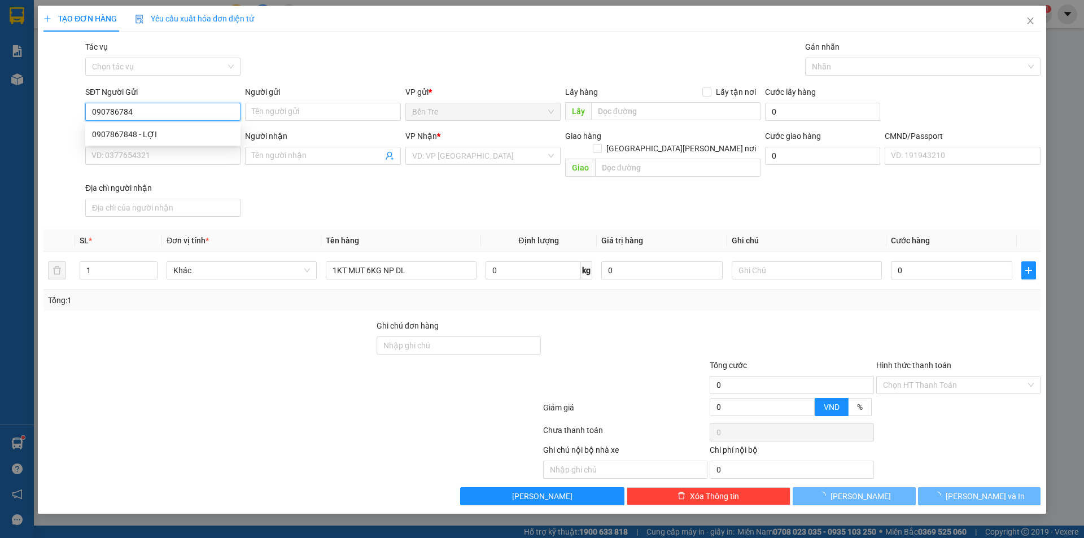
type input "0907867848"
click at [181, 136] on div "0907867848 - LỢI" at bounding box center [163, 134] width 142 height 12
type input "LỢI"
type input "0939541956"
type input "THÔNG"
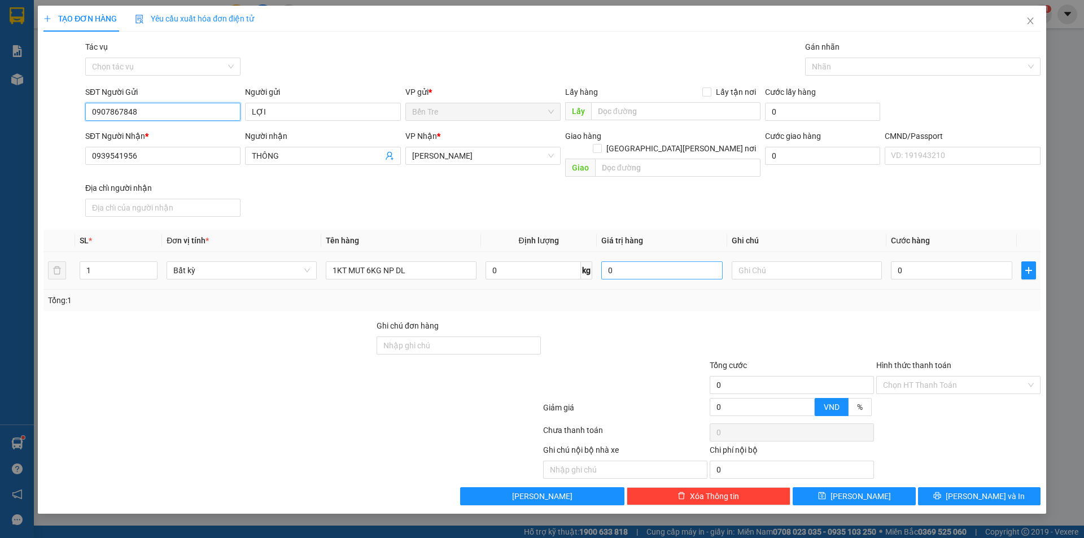
type input "0907867848"
click at [660, 264] on input "0" at bounding box center [661, 270] width 121 height 18
type input "700.000"
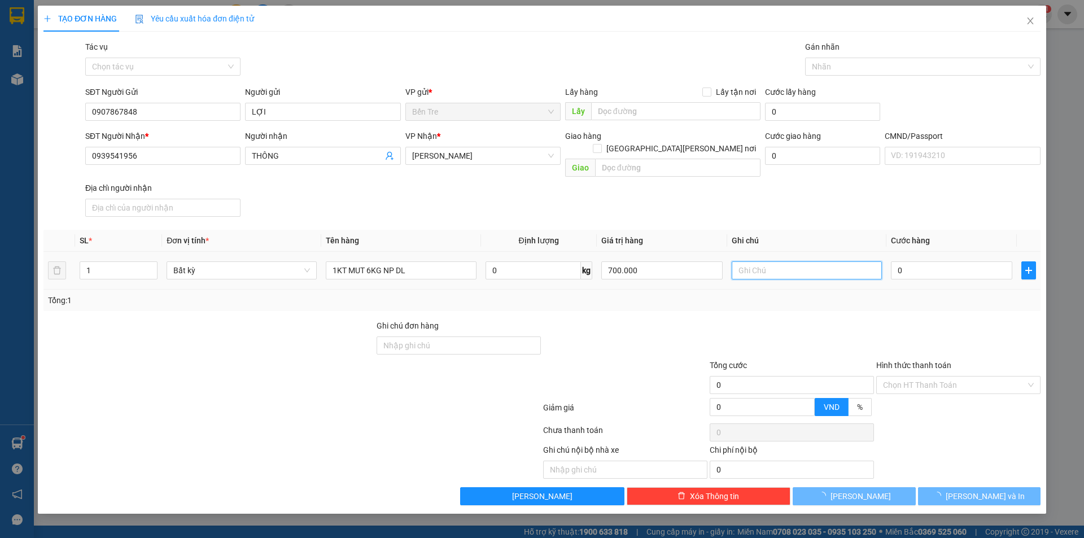
click at [786, 262] on input "text" at bounding box center [806, 270] width 150 height 18
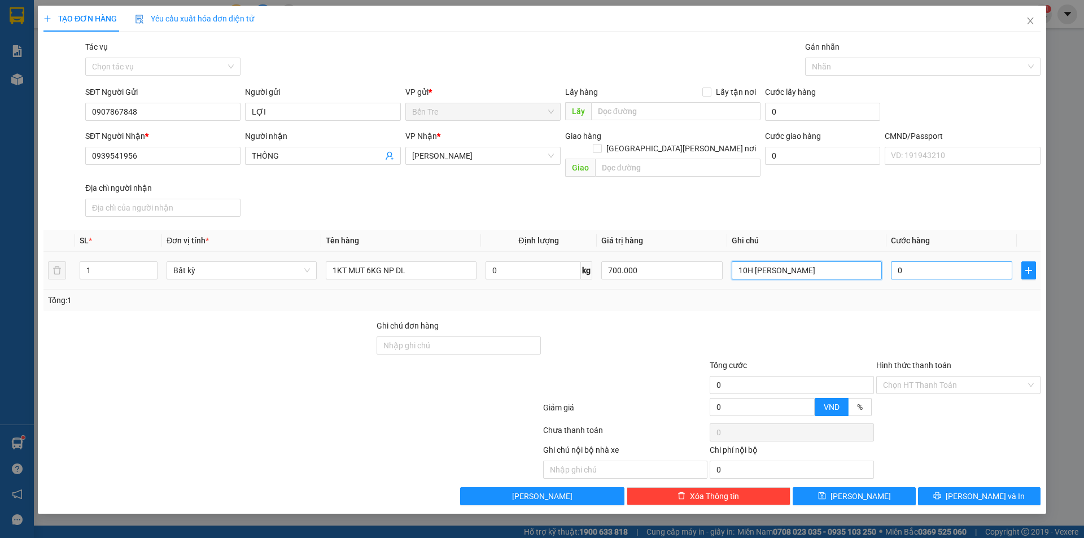
type input "10H [PERSON_NAME]"
click at [933, 264] on input "0" at bounding box center [951, 270] width 121 height 18
type input "3"
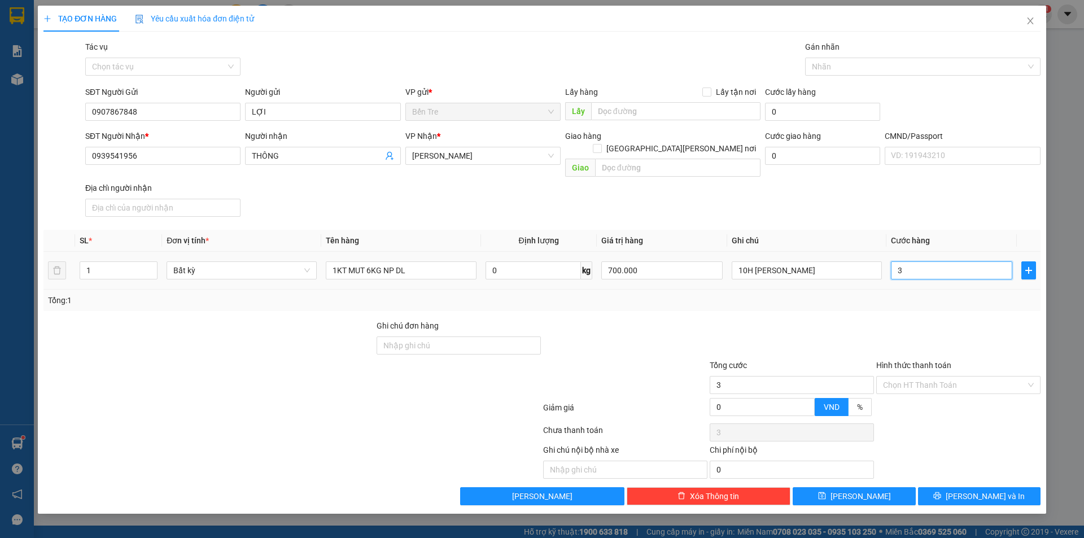
type input "30"
type input "300"
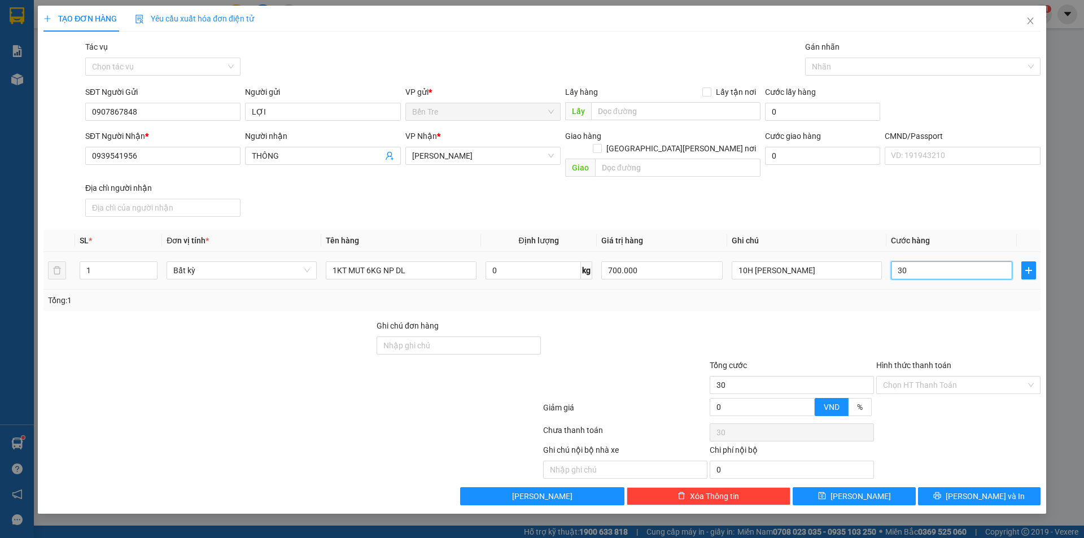
type input "300"
type input "3.000"
type input "30.000"
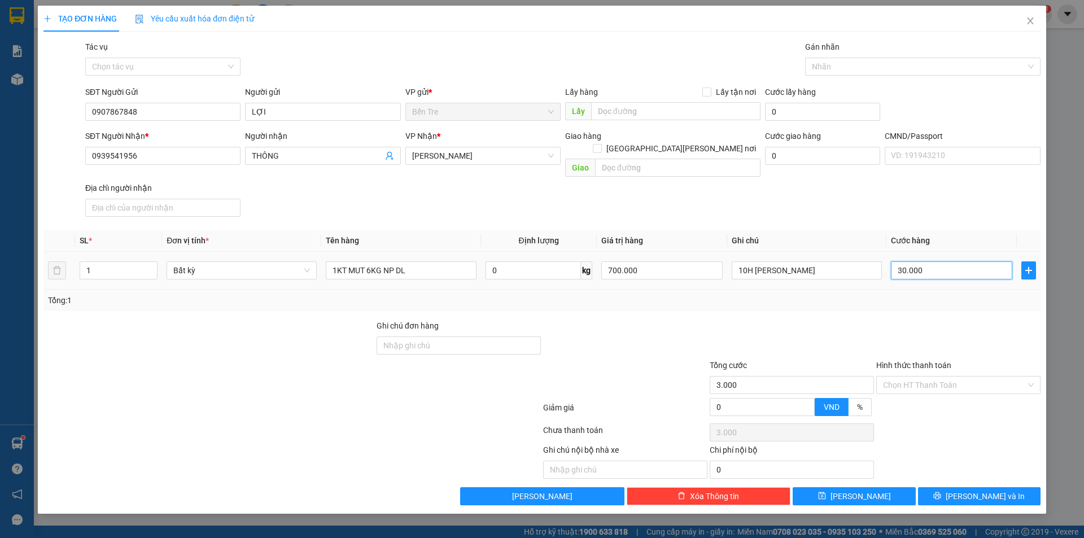
type input "30.000"
click at [921, 376] on input "Hình thức thanh toán" at bounding box center [954, 384] width 143 height 17
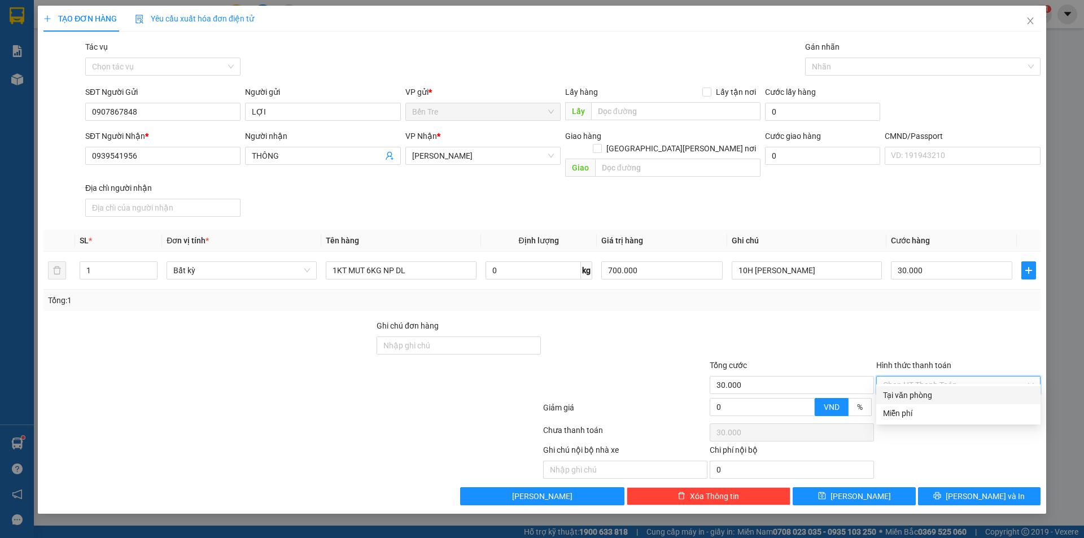
click at [928, 394] on div "Tại văn phòng" at bounding box center [958, 395] width 151 height 12
type input "0"
click at [984, 490] on span "[PERSON_NAME] và In" at bounding box center [984, 496] width 79 height 12
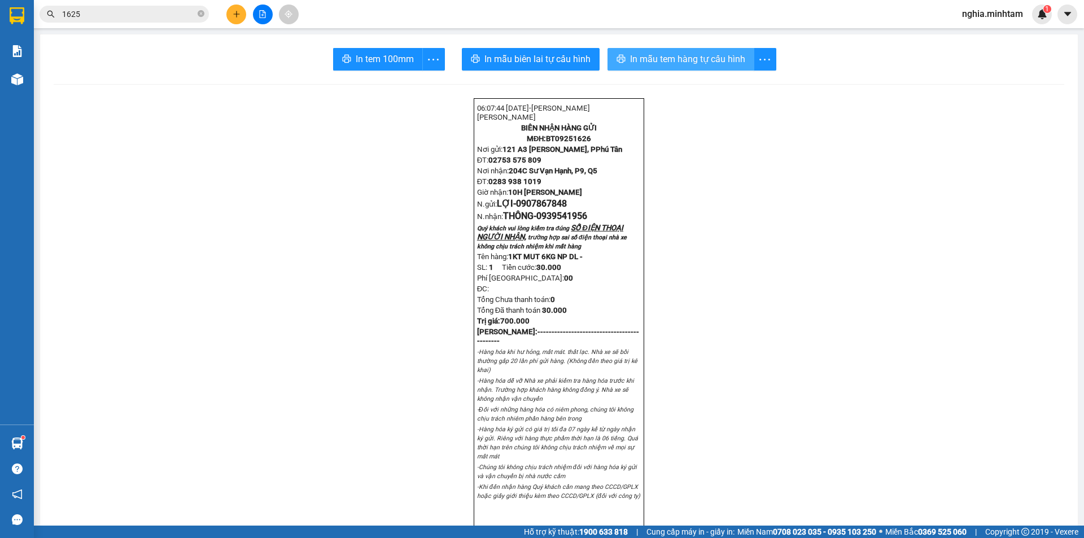
click at [673, 52] on span "In mẫu tem hàng tự cấu hình" at bounding box center [687, 59] width 115 height 14
click at [391, 61] on span "In tem 100mm" at bounding box center [385, 59] width 58 height 14
click at [240, 13] on button at bounding box center [236, 15] width 20 height 20
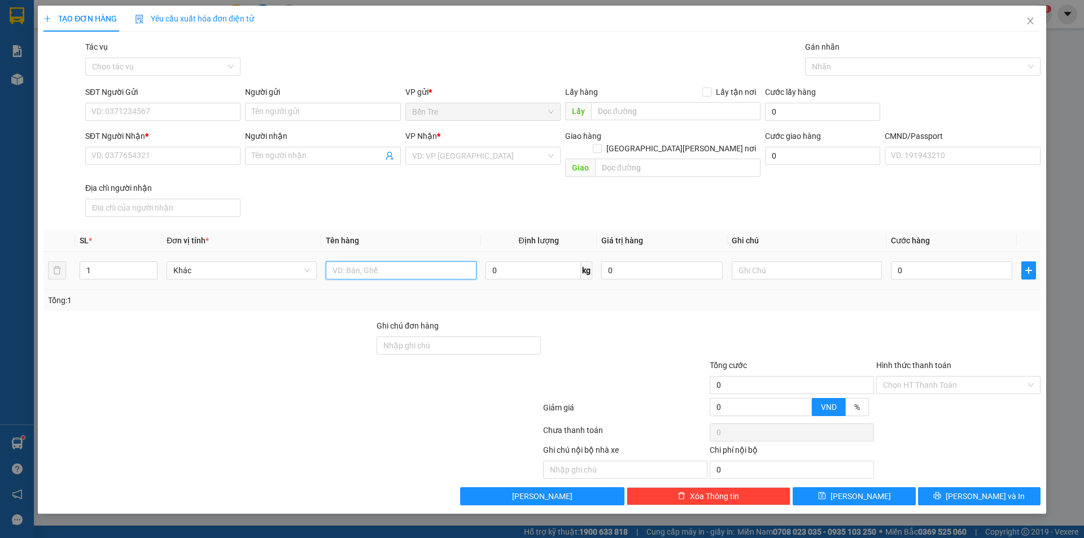
click at [359, 262] on input "text" at bounding box center [401, 270] width 150 height 18
type input "N"
click at [351, 261] on input "text" at bounding box center [401, 270] width 150 height 18
type input "L"
click at [802, 502] on div "TẠO ĐƠN HÀNG Yêu cầu xuất [PERSON_NAME] điện tử Transit Pickup Surcharge Ids Tr…" at bounding box center [542, 269] width 1084 height 538
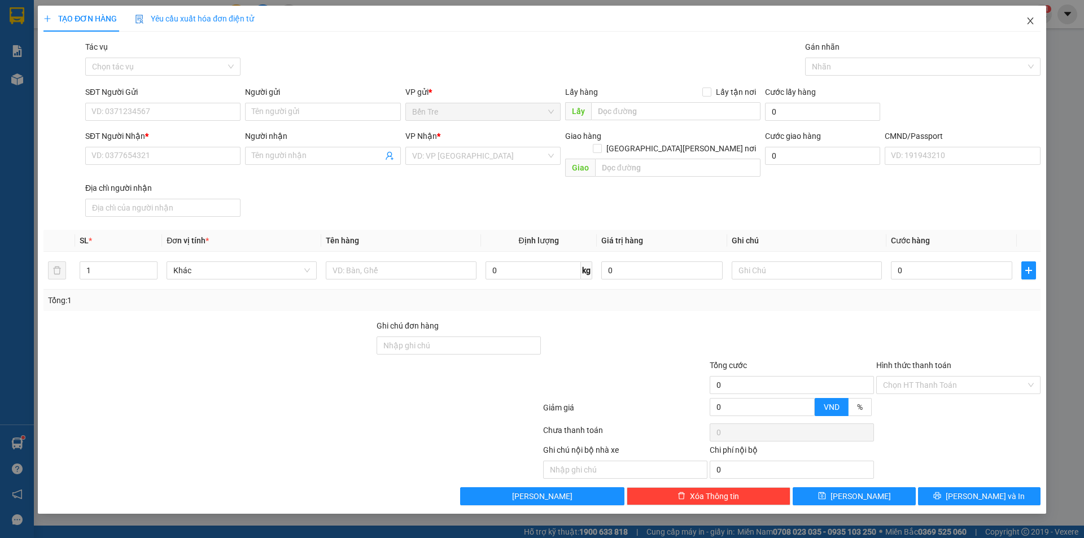
drag, startPoint x: 1037, startPoint y: 18, endPoint x: 1036, endPoint y: 1, distance: 16.9
click at [1037, 18] on span "Close" at bounding box center [1030, 22] width 32 height 32
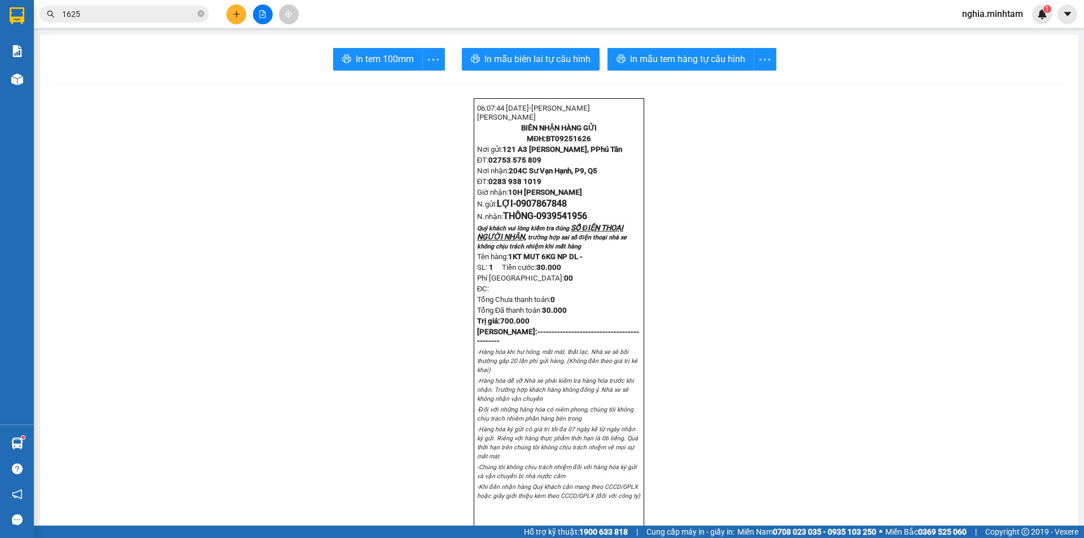
click at [122, 25] on div "Kết quả [PERSON_NAME] ( 17 ) Bộ lọc Mã ĐH Trạng thái Món hàng Tổng [PERSON_NAME…" at bounding box center [542, 14] width 1084 height 28
click at [116, 18] on input "1625" at bounding box center [128, 14] width 133 height 12
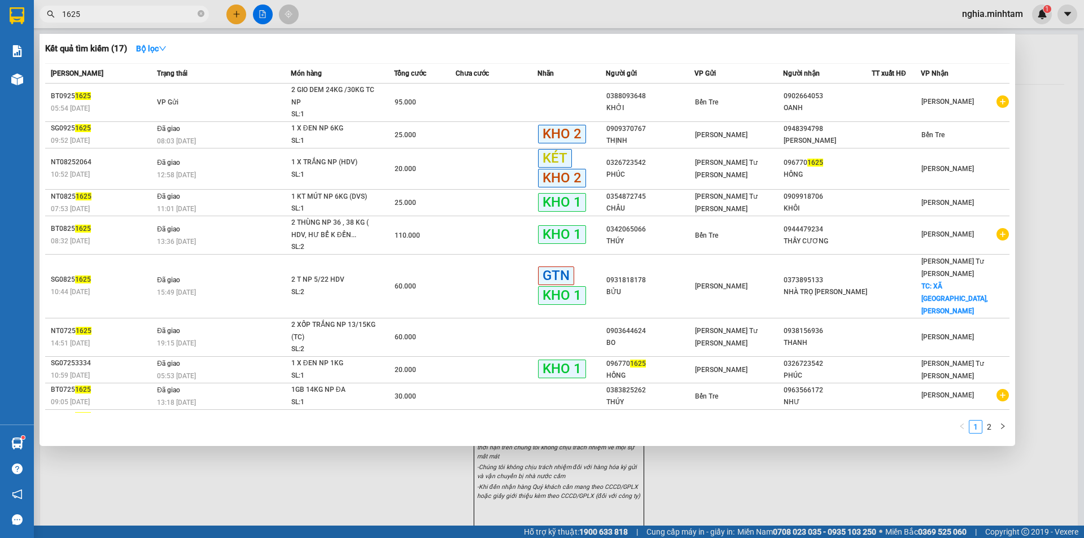
click at [116, 18] on input "1625" at bounding box center [128, 14] width 133 height 12
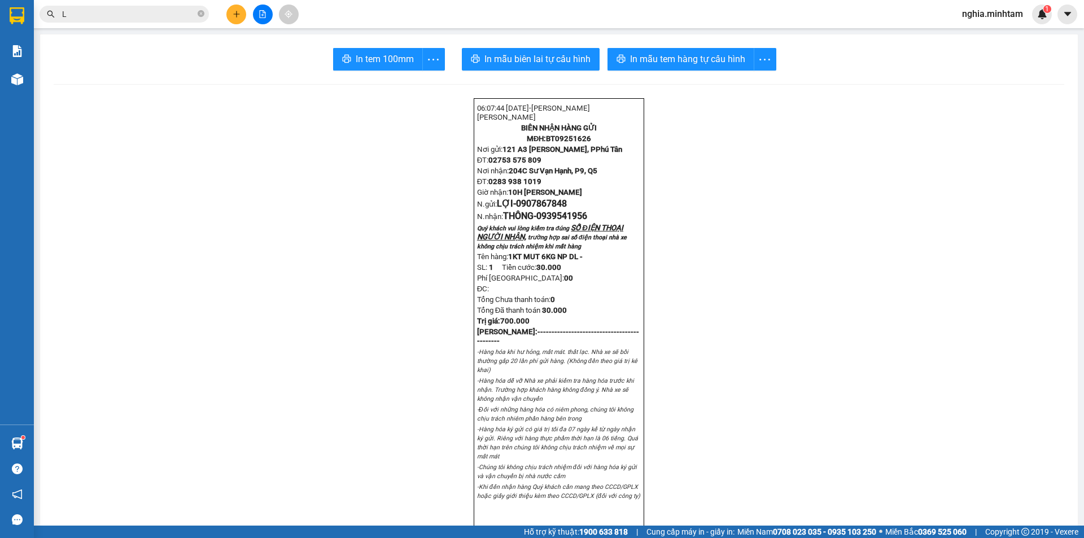
click at [113, 6] on span "L" at bounding box center [124, 14] width 169 height 17
click at [109, 8] on input "L" at bounding box center [128, 14] width 133 height 12
click at [108, 9] on input "L" at bounding box center [128, 14] width 133 height 12
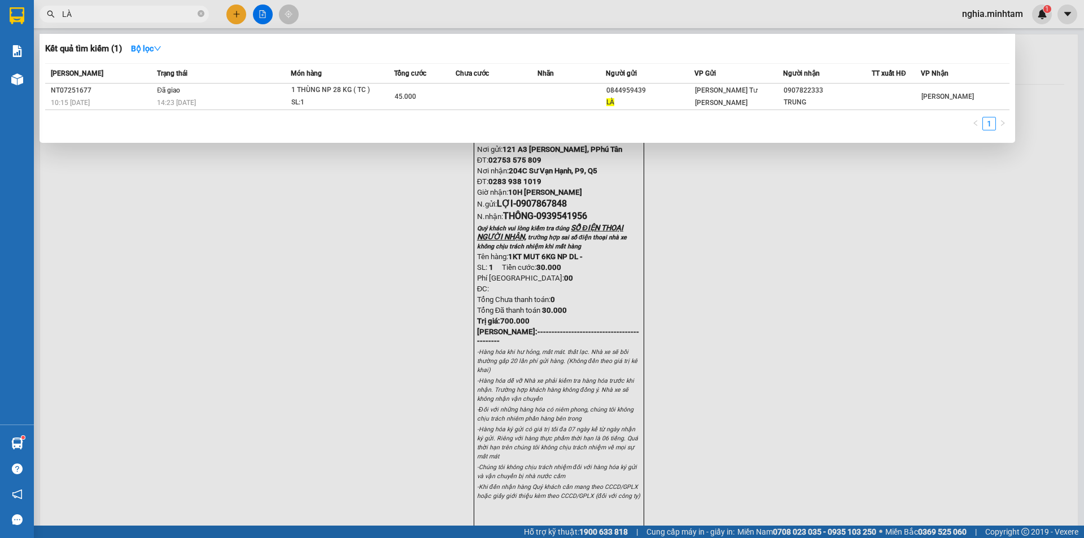
type input "LÀ"
click at [236, 11] on div at bounding box center [542, 269] width 1084 height 538
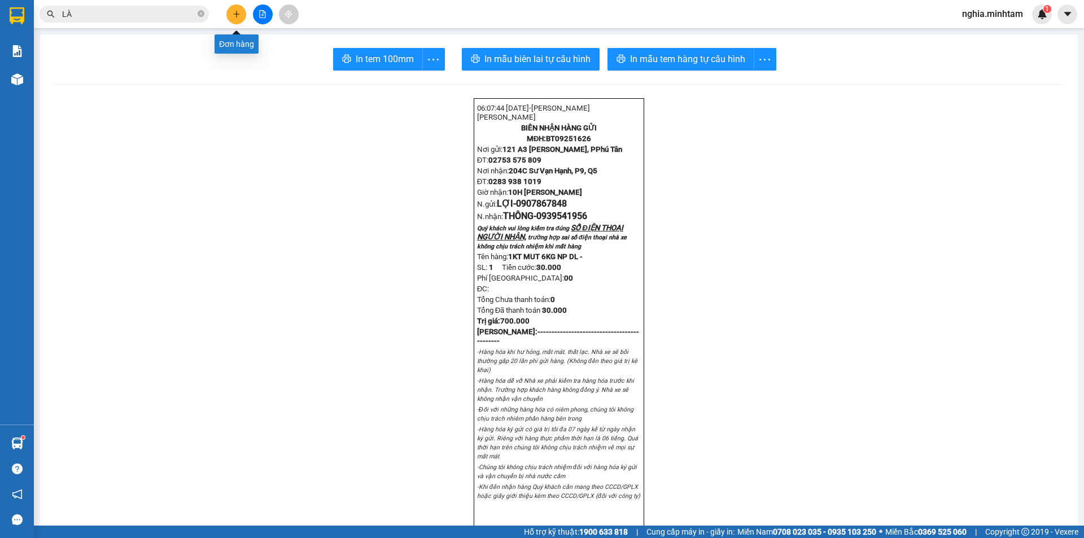
click at [238, 16] on icon "plus" at bounding box center [237, 14] width 8 height 8
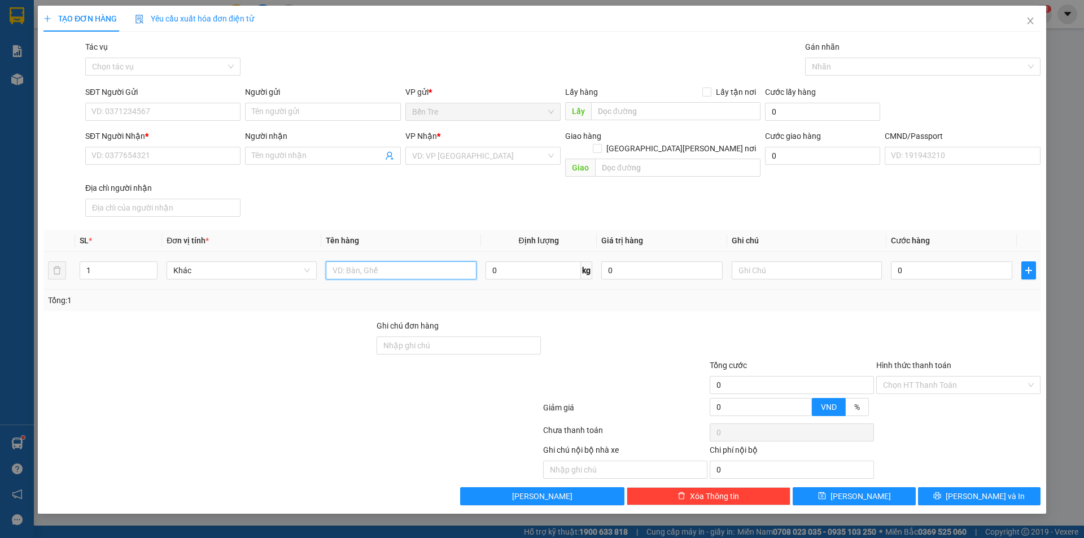
click at [357, 264] on input "text" at bounding box center [401, 270] width 150 height 18
type input "1BAO 15KG NP TC"
click at [129, 110] on input "SĐT Người Gửi" at bounding box center [162, 112] width 155 height 18
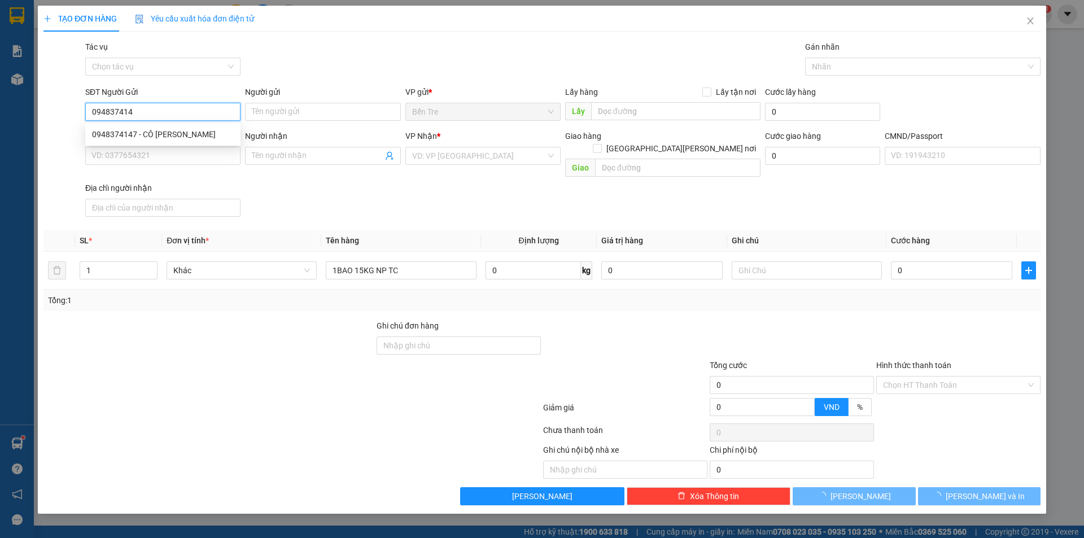
type input "0948374147"
click at [178, 135] on div "0948374147 - CÔ [PERSON_NAME]" at bounding box center [163, 134] width 142 height 12
type input "CÔ THUÝ"
type input "0948434997"
type input "UYÊN"
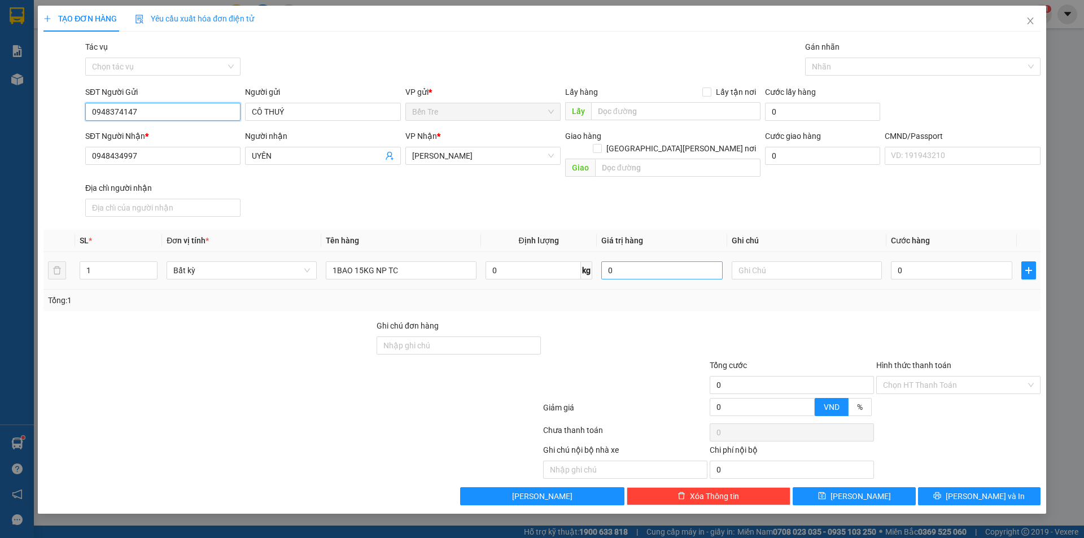
type input "0948374147"
click at [629, 261] on input "0" at bounding box center [661, 270] width 121 height 18
type input "120.000"
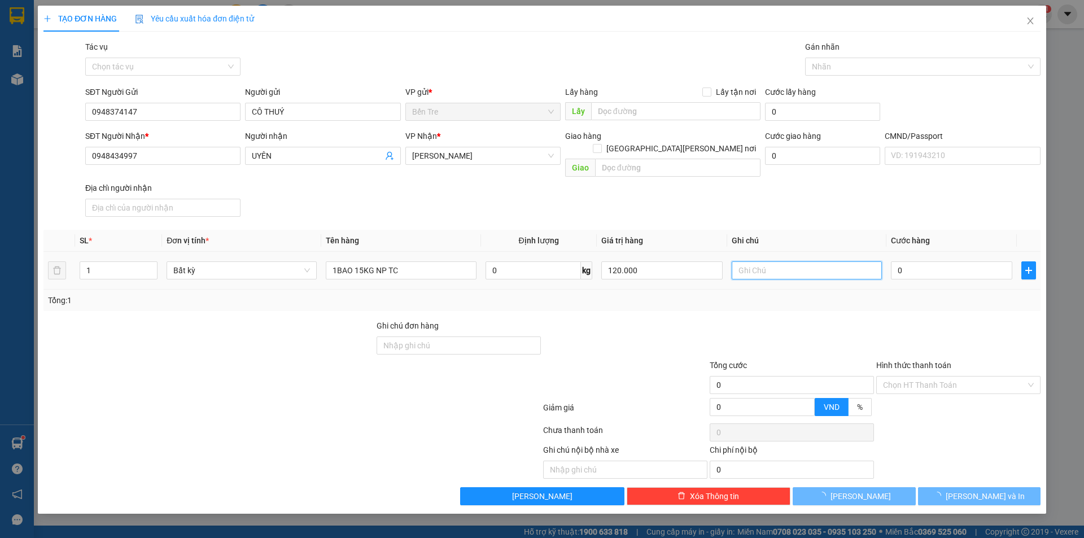
click at [750, 261] on input "text" at bounding box center [806, 270] width 150 height 18
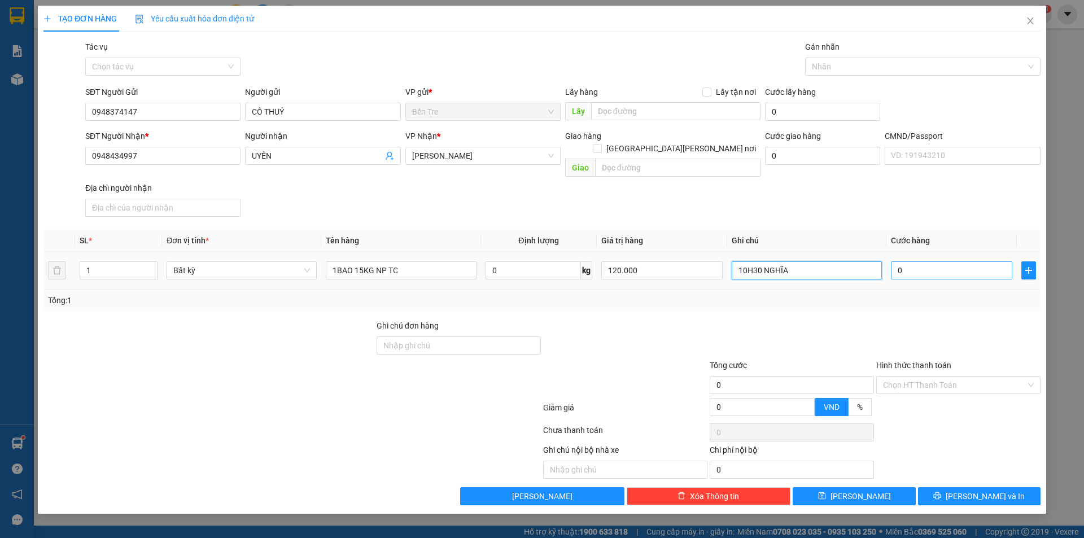
type input "10H30 NGHĨA"
click at [920, 261] on input "0" at bounding box center [951, 270] width 121 height 18
type input "3"
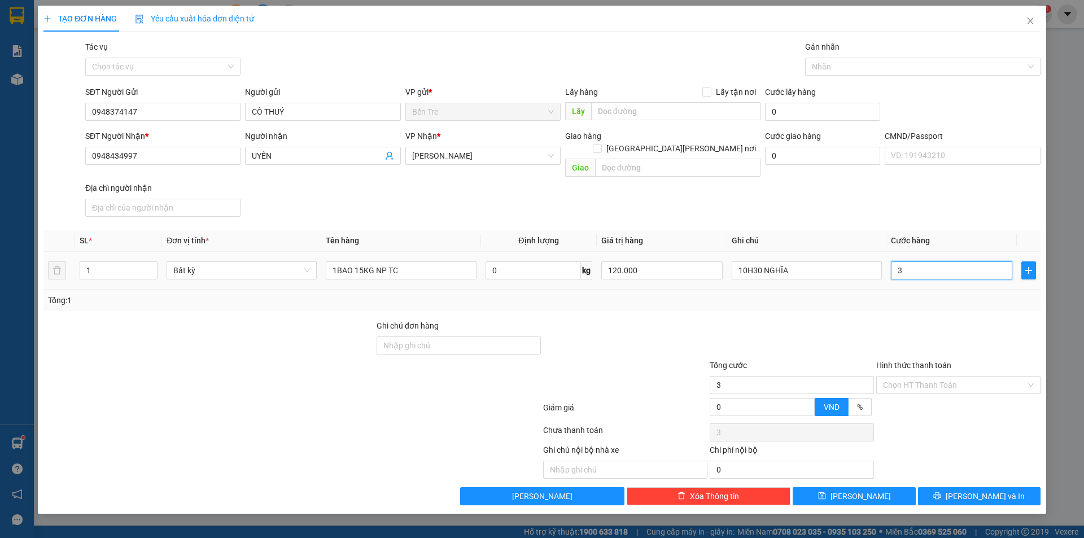
type input "30"
type input "300"
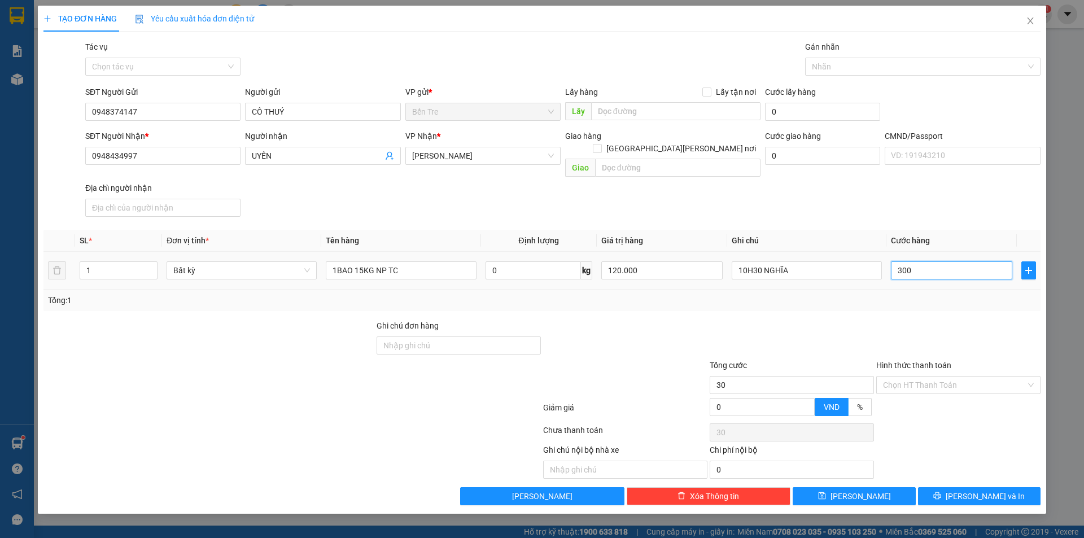
type input "300"
type input "3.000"
type input "30.000"
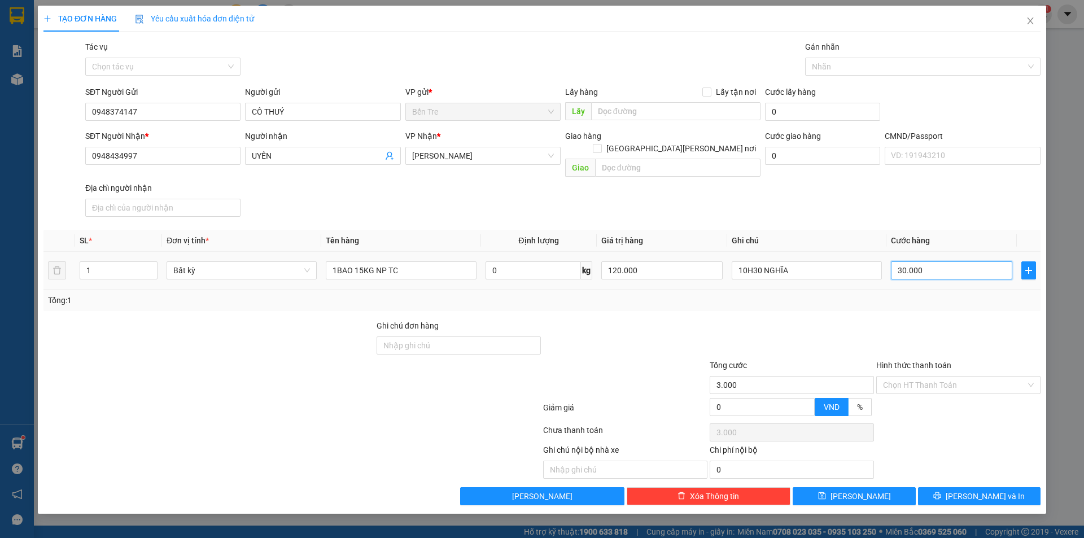
type input "30.000"
click at [914, 376] on input "Hình thức thanh toán" at bounding box center [954, 384] width 143 height 17
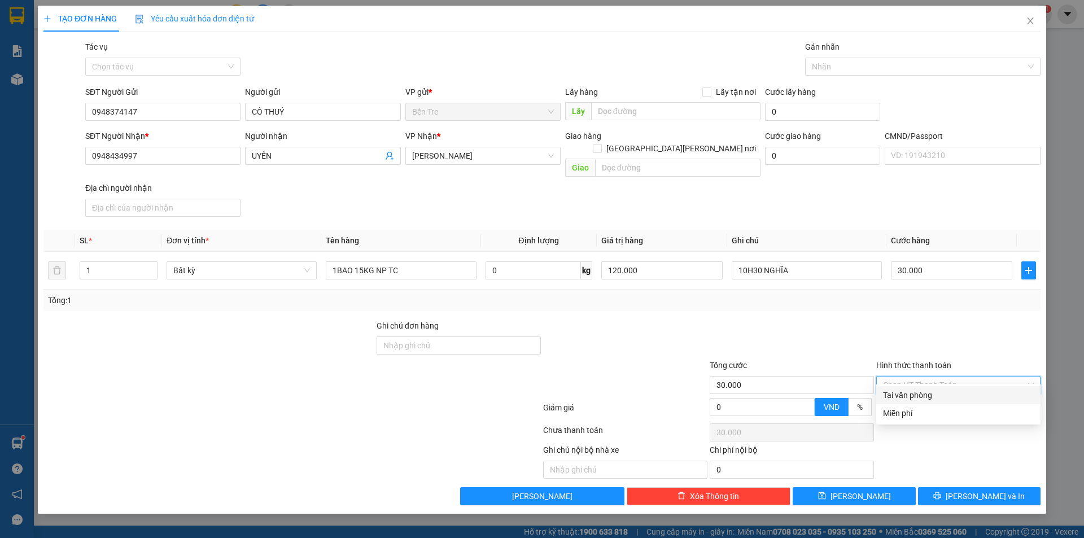
click at [936, 396] on div "Tại văn phòng" at bounding box center [958, 395] width 151 height 12
type input "0"
click at [968, 487] on button "[PERSON_NAME] và In" at bounding box center [979, 496] width 122 height 18
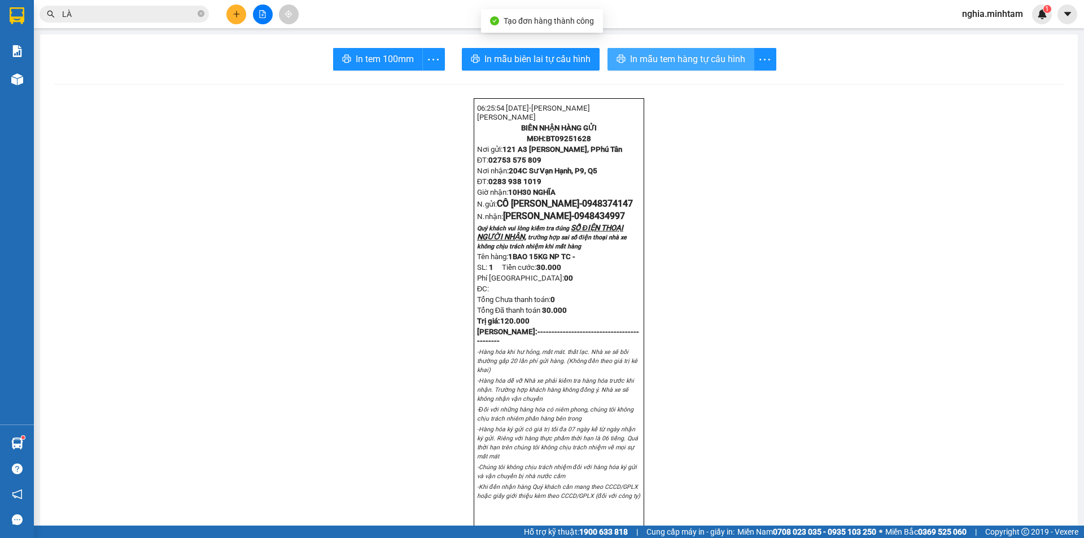
click at [658, 55] on span "In mẫu tem hàng tự cấu hình" at bounding box center [687, 59] width 115 height 14
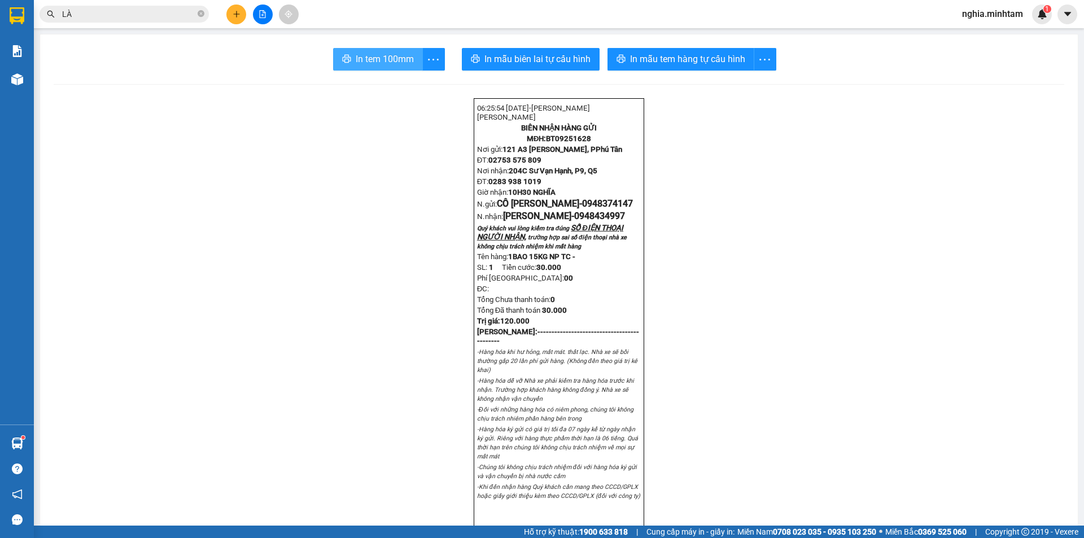
click at [379, 56] on span "In tem 100mm" at bounding box center [385, 59] width 58 height 14
